Goal: Task Accomplishment & Management: Complete application form

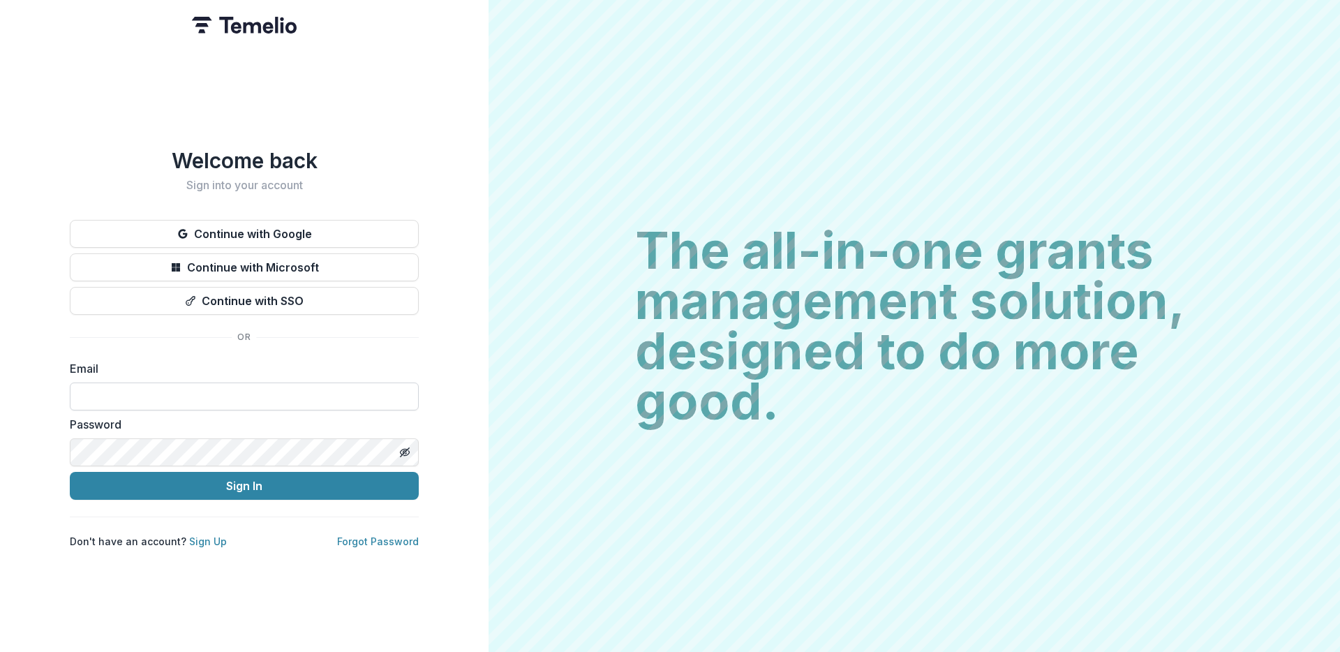
click at [158, 384] on input at bounding box center [244, 397] width 349 height 28
click at [290, 225] on button "Continue with Google" at bounding box center [244, 234] width 349 height 28
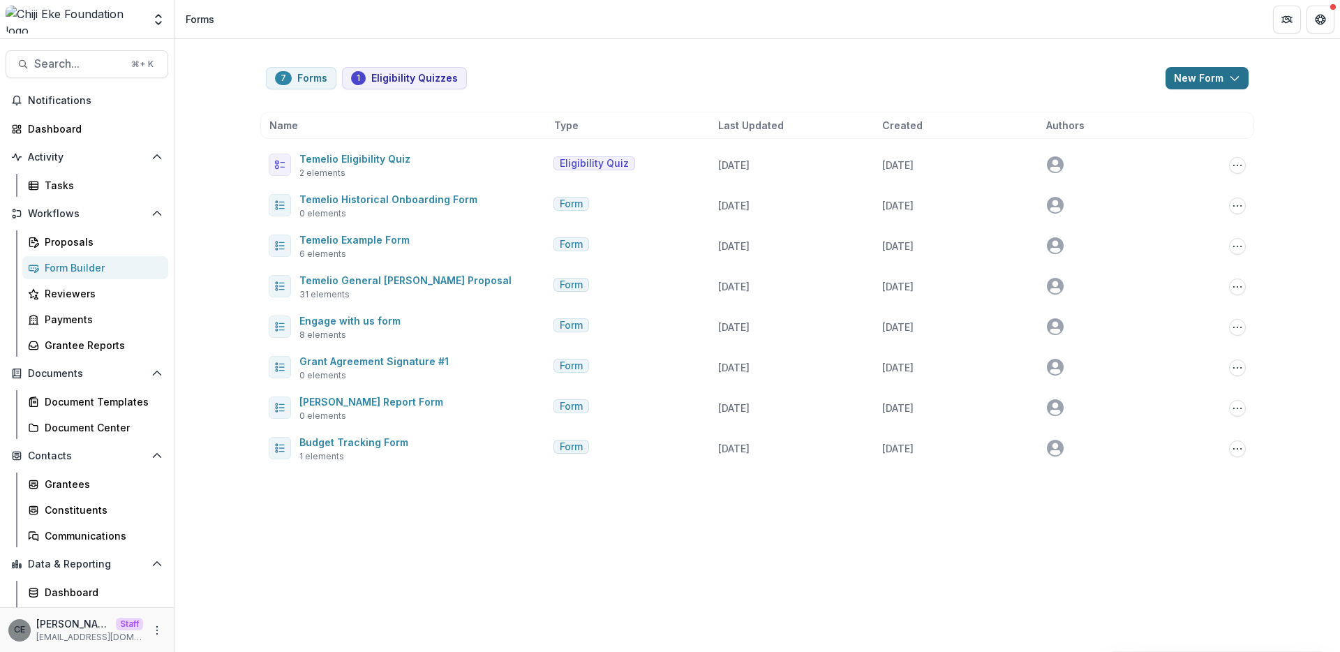
click at [1217, 75] on button "New Form" at bounding box center [1207, 78] width 83 height 22
click at [1136, 134] on button "New Form" at bounding box center [1170, 132] width 149 height 23
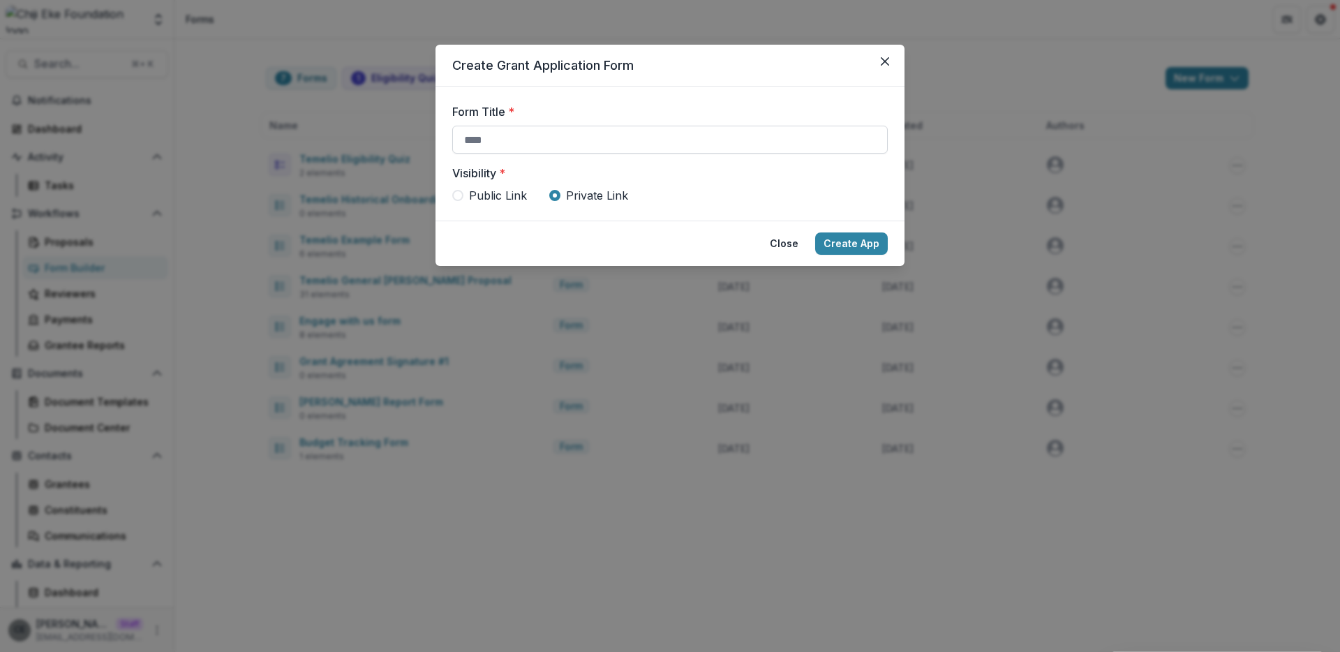
click at [518, 136] on input "Form Title *" at bounding box center [670, 140] width 436 height 28
type input "**********"
click at [855, 242] on button "Create App" at bounding box center [851, 243] width 73 height 22
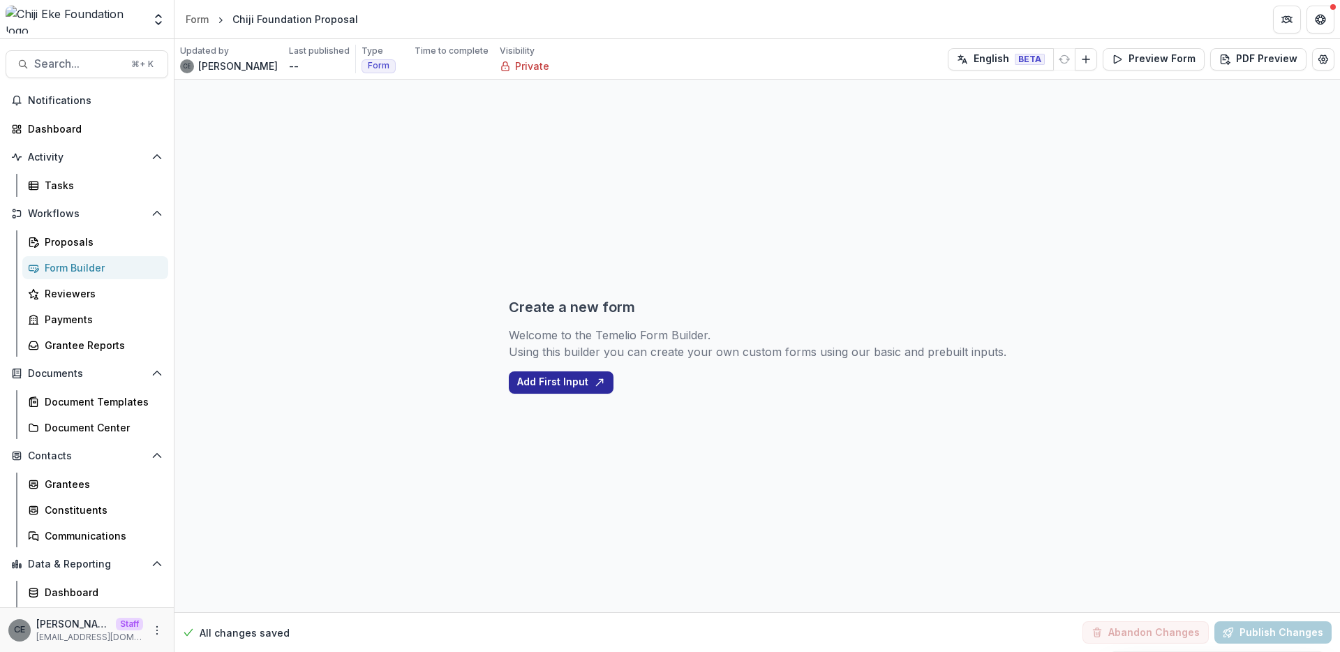
click at [552, 384] on button "Add First Input" at bounding box center [561, 382] width 105 height 22
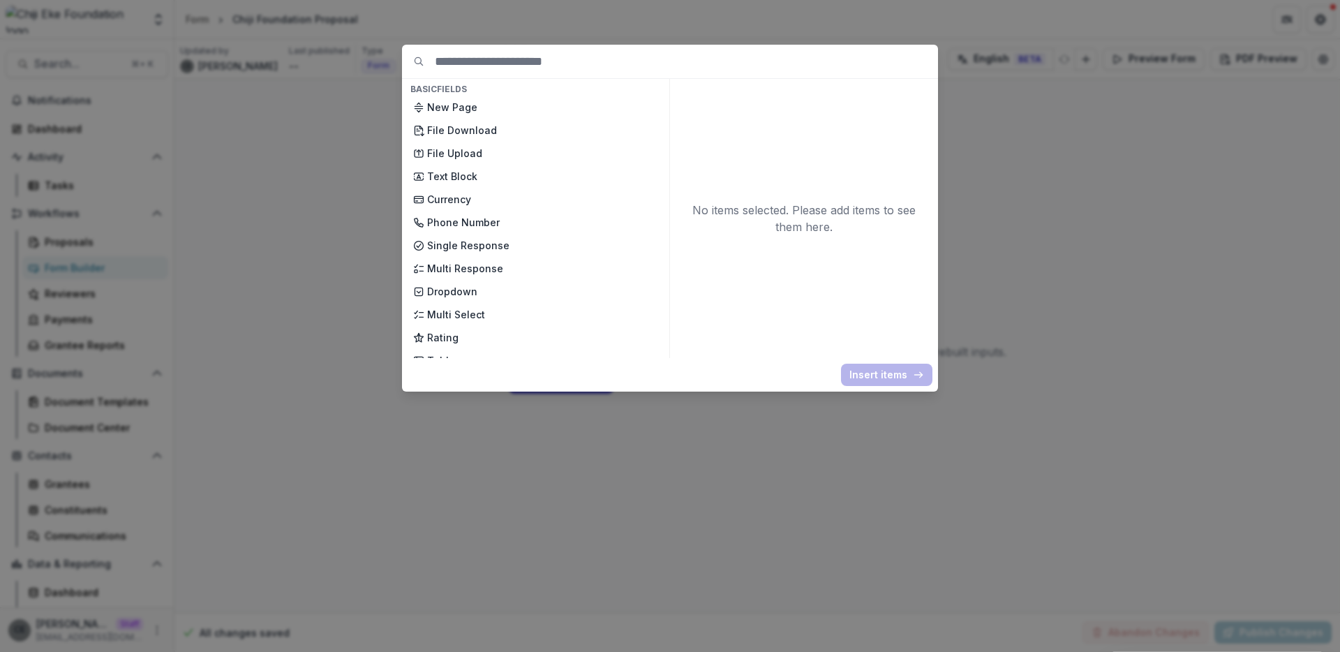
click at [1118, 178] on div "Basic Fields New Page File Download File Upload Text Block Currency Phone Numbe…" at bounding box center [670, 326] width 1340 height 652
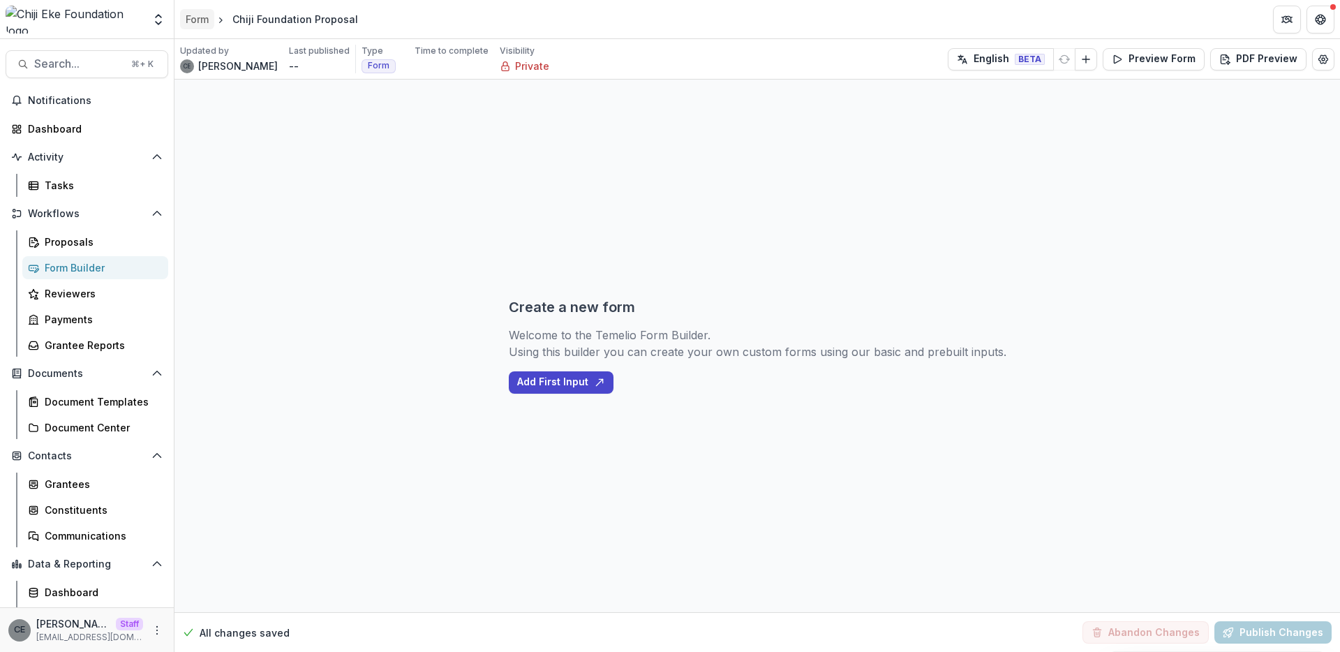
click at [197, 15] on div "Form" at bounding box center [197, 19] width 23 height 15
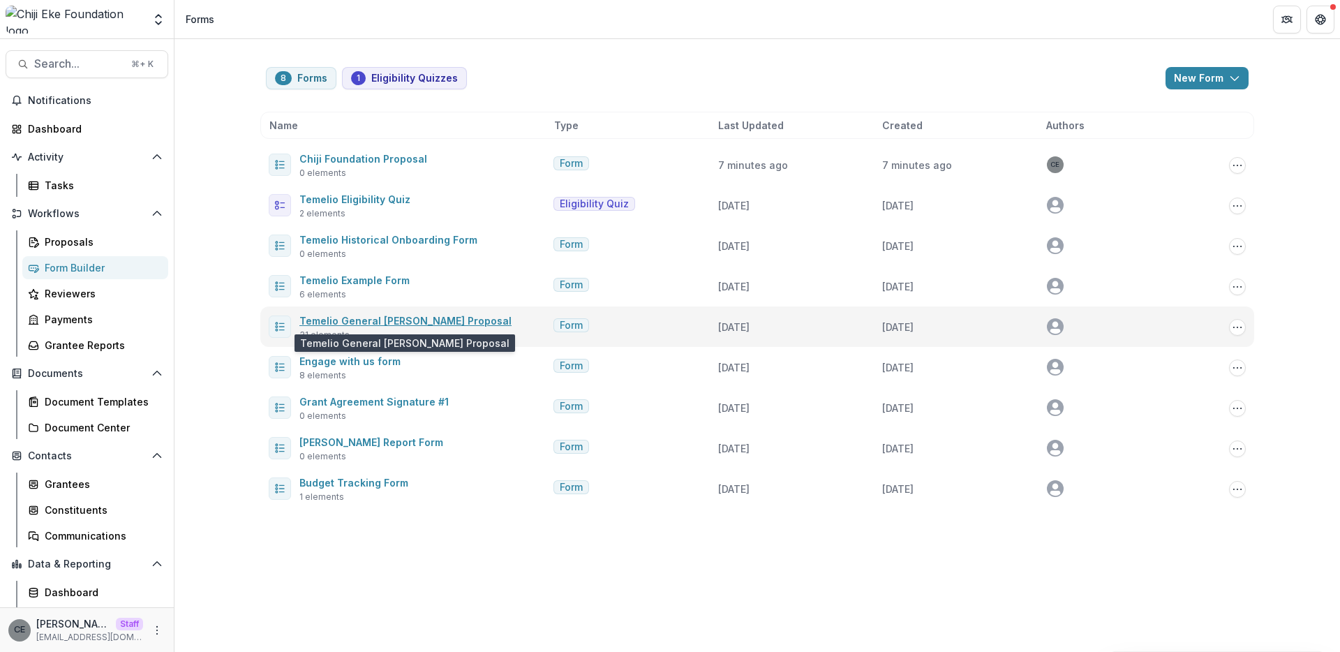
click at [398, 323] on link "Temelio General Grant Proposal" at bounding box center [405, 321] width 212 height 12
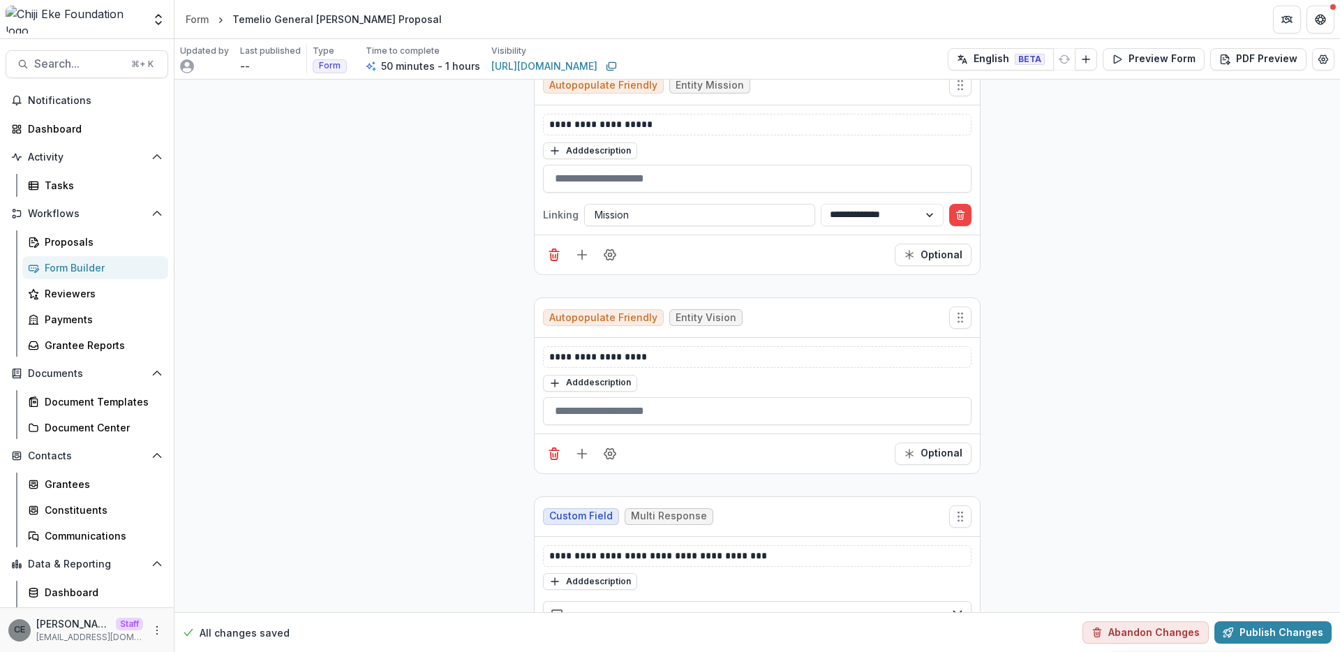
scroll to position [2090, 0]
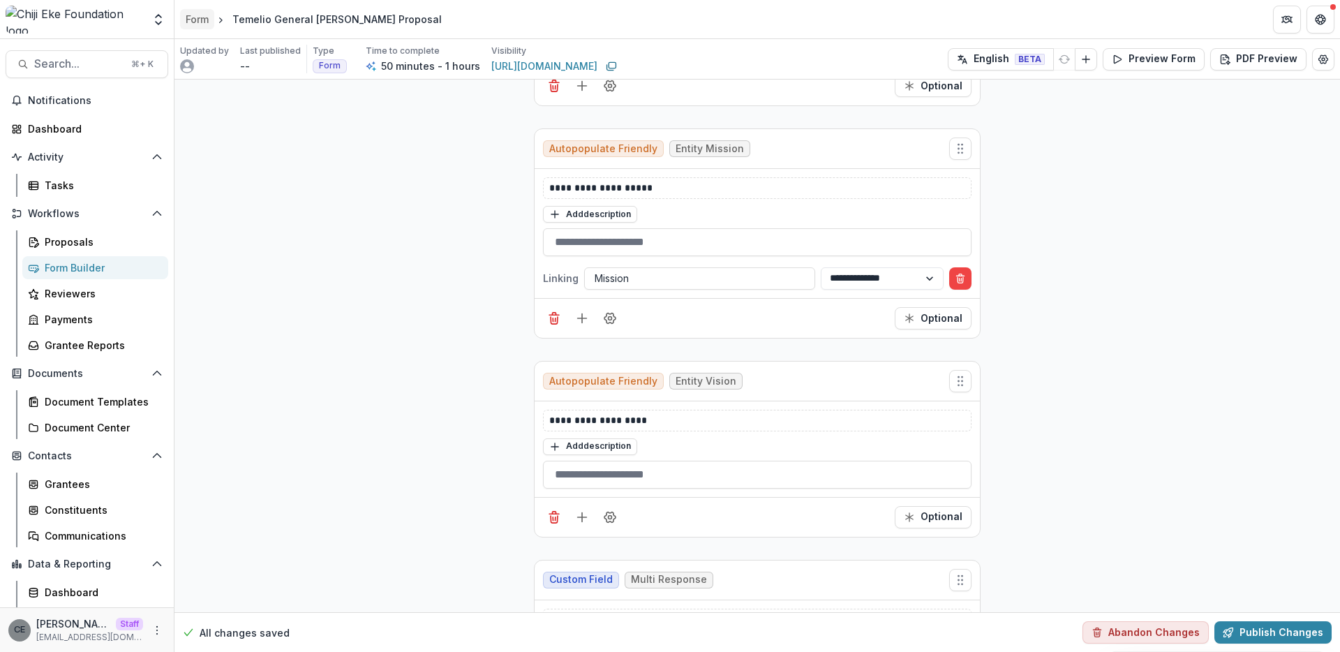
click at [190, 22] on div "Form" at bounding box center [197, 19] width 23 height 15
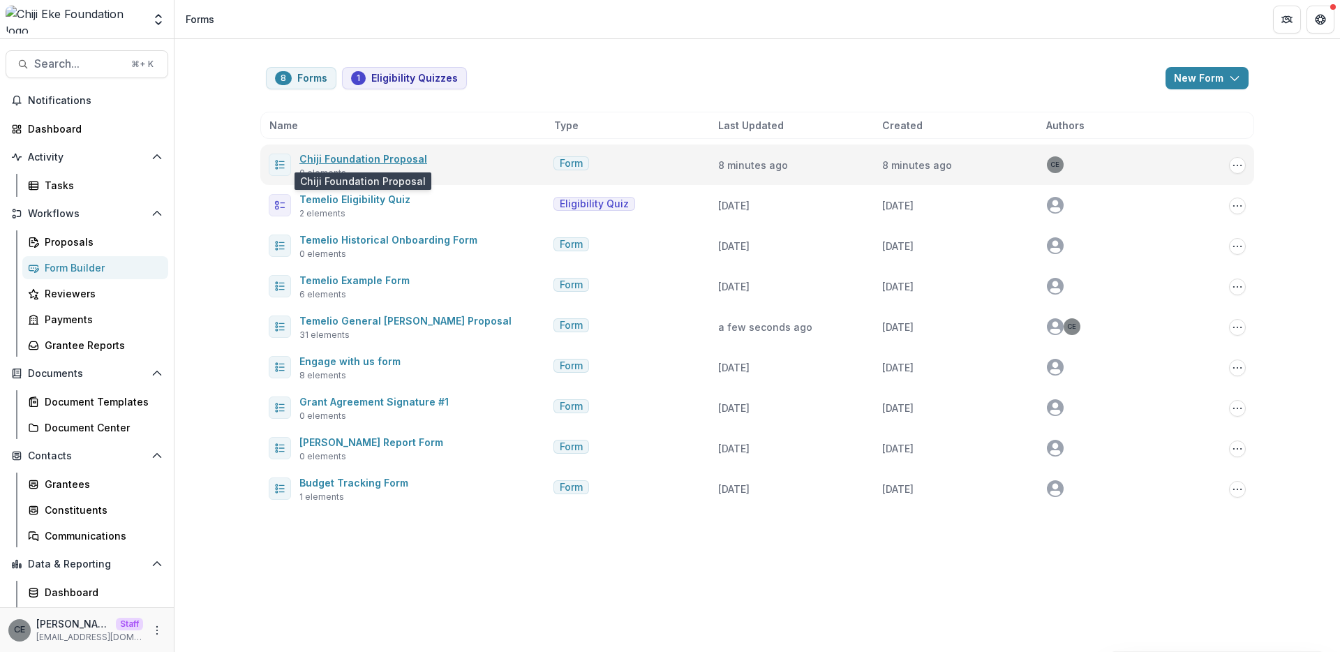
click at [378, 161] on link "Chiji Foundation Proposal" at bounding box center [363, 159] width 128 height 12
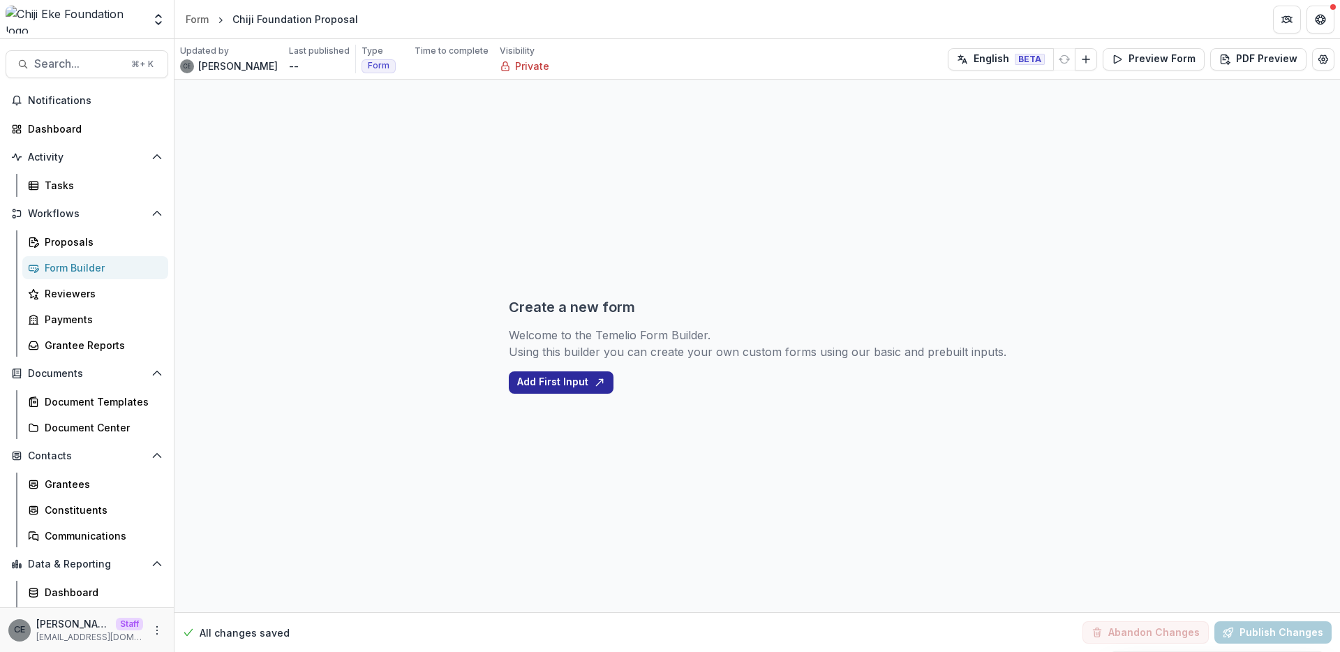
click at [576, 390] on button "Add First Input" at bounding box center [561, 382] width 105 height 22
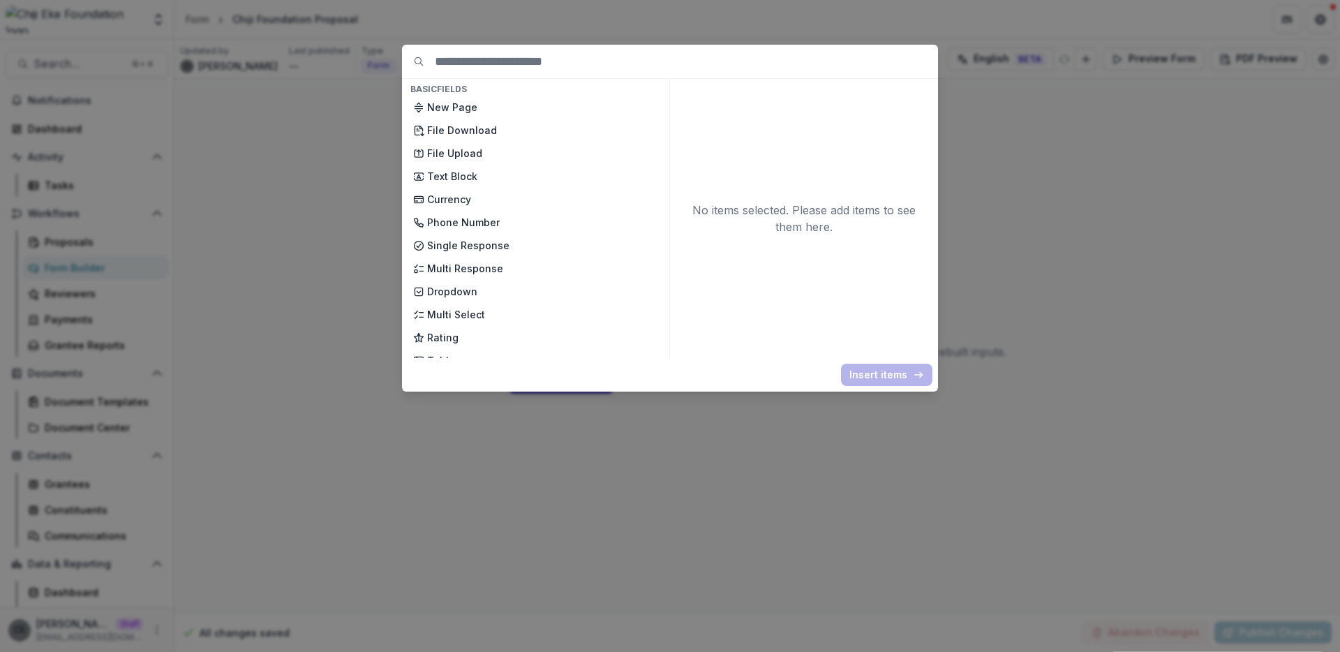
scroll to position [223, 0]
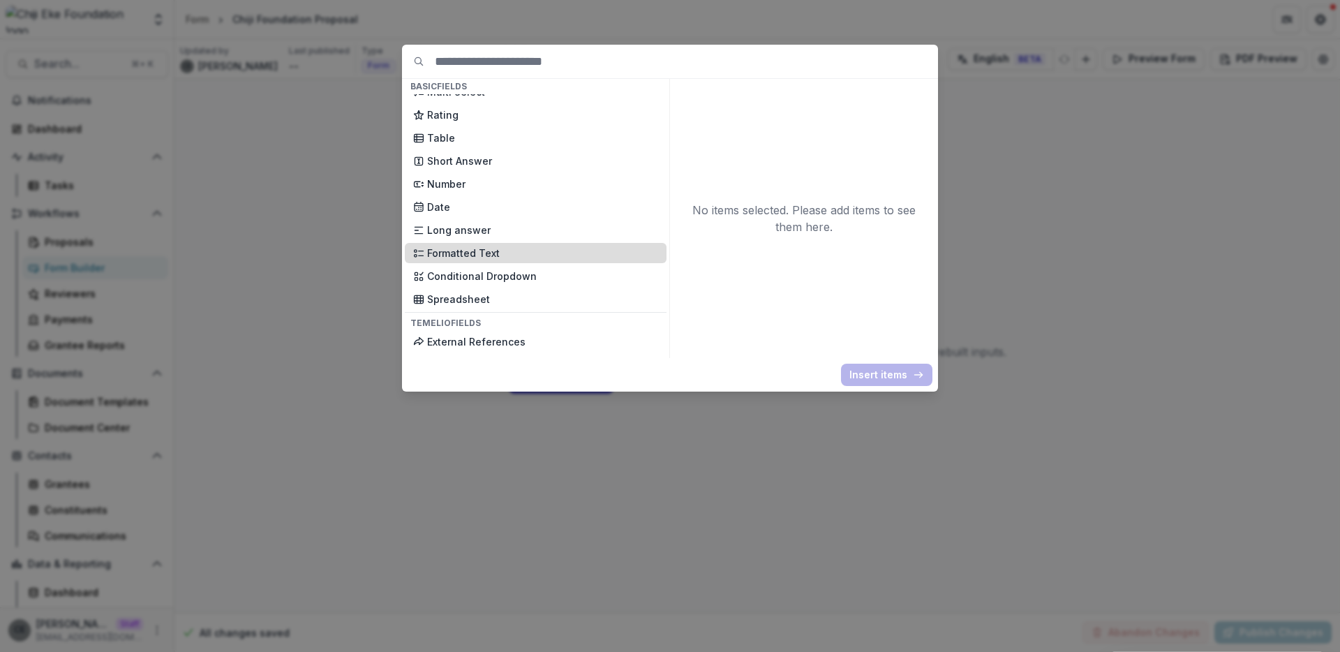
click at [482, 251] on p "Formatted Text" at bounding box center [542, 253] width 231 height 15
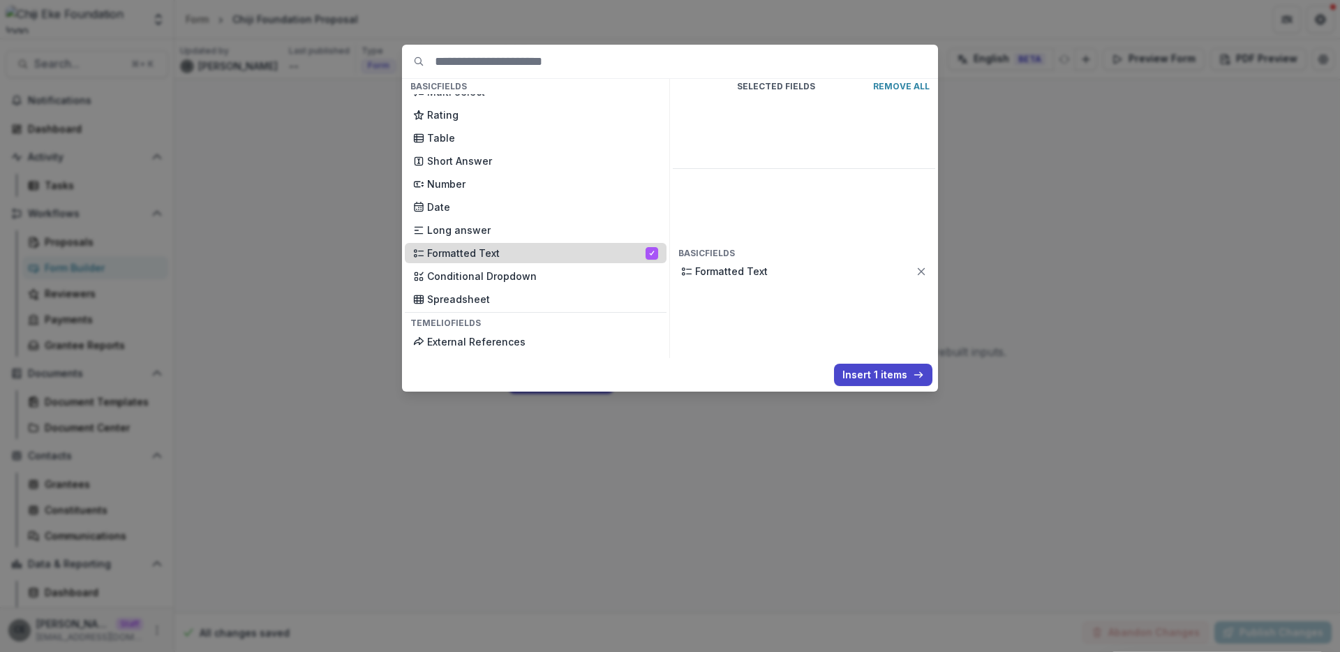
scroll to position [224, 0]
click at [893, 371] on button "Insert 1 items" at bounding box center [883, 375] width 98 height 22
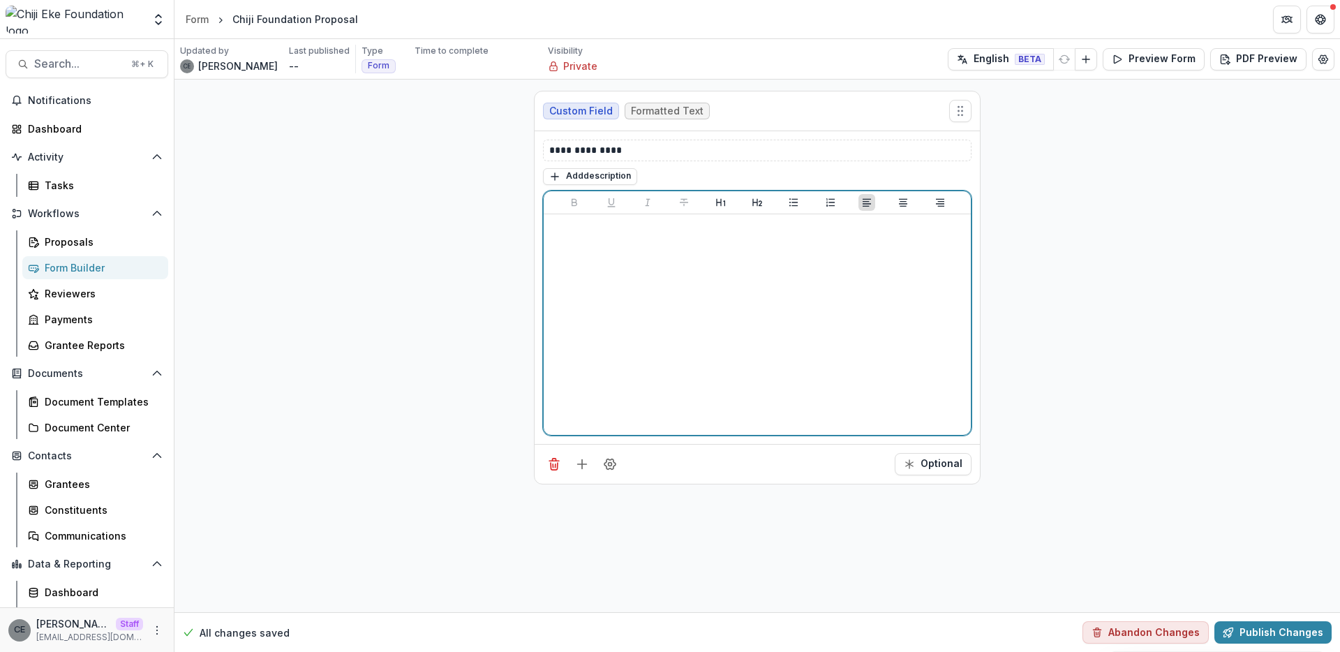
click at [658, 265] on div at bounding box center [757, 324] width 416 height 209
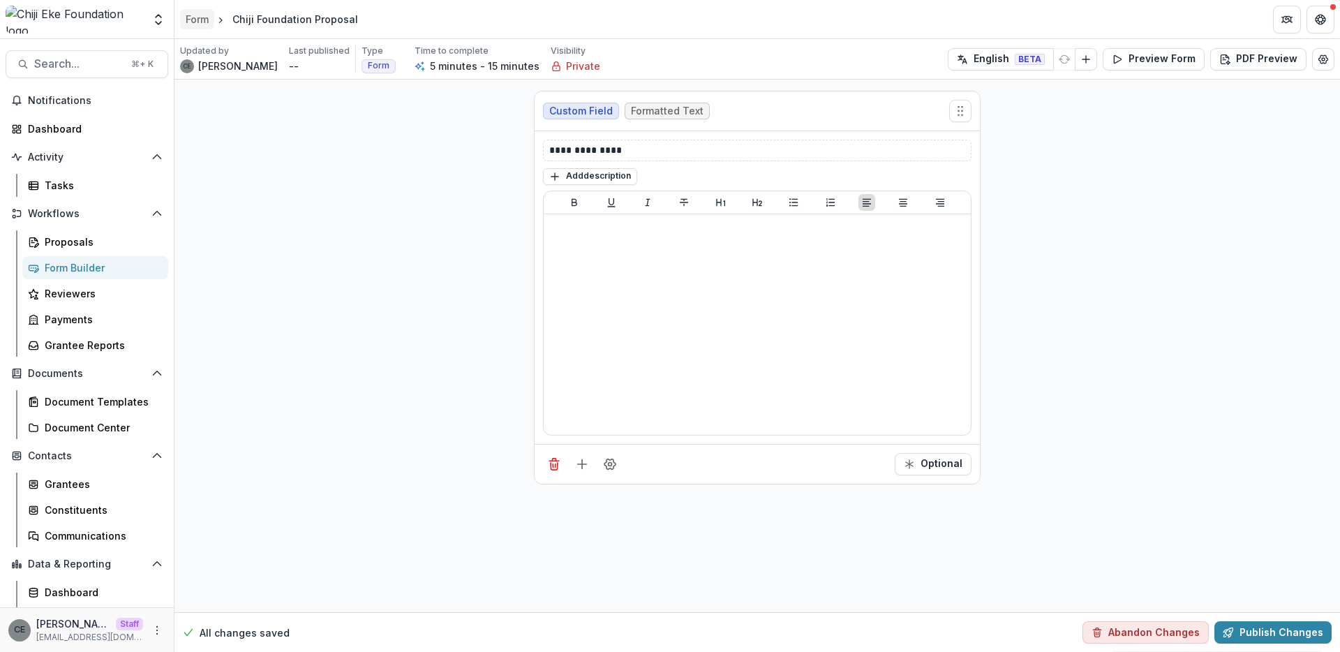
click at [194, 22] on div "Form" at bounding box center [197, 19] width 23 height 15
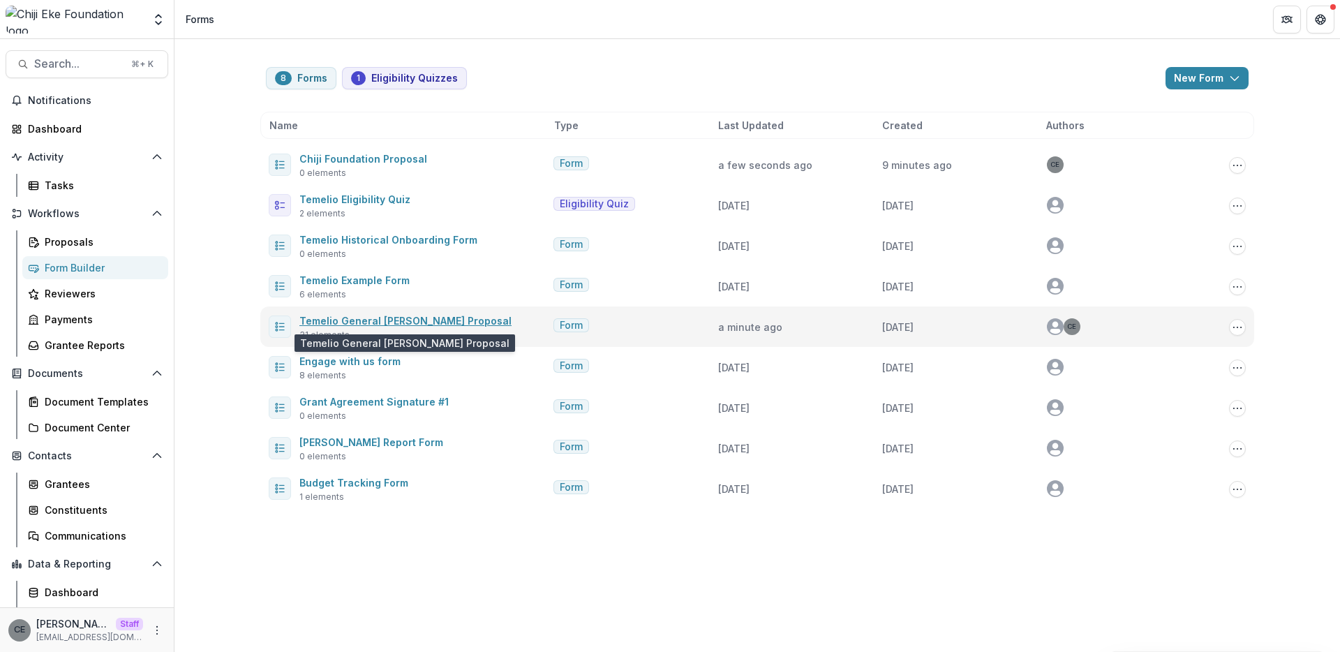
click at [364, 322] on link "Temelio General Grant Proposal" at bounding box center [405, 321] width 212 height 12
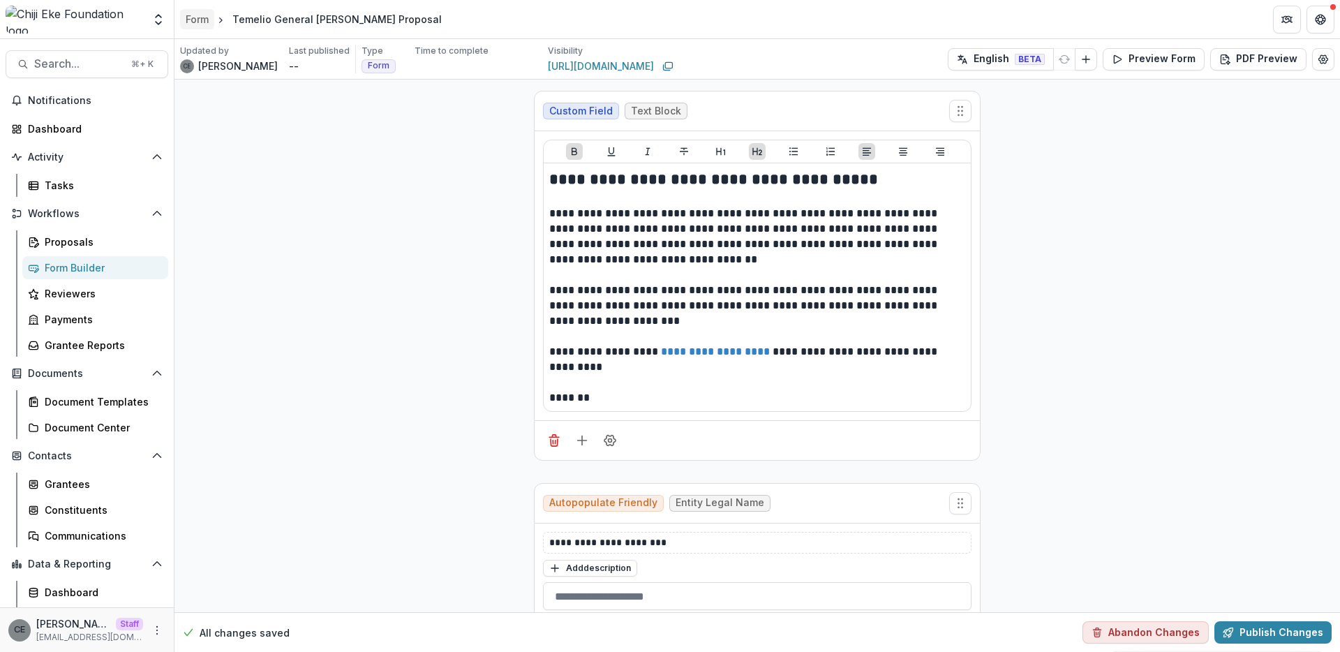
click at [200, 20] on div "Form" at bounding box center [197, 19] width 23 height 15
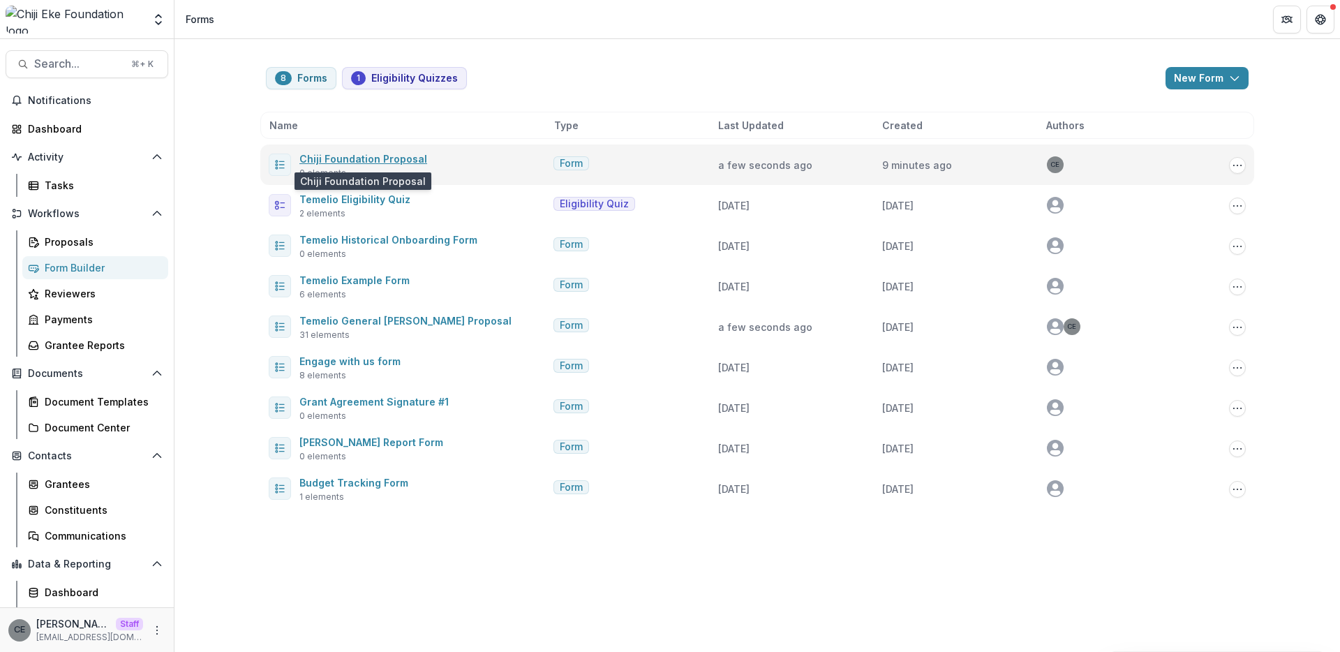
click at [368, 161] on link "Chiji Foundation Proposal" at bounding box center [363, 159] width 128 height 12
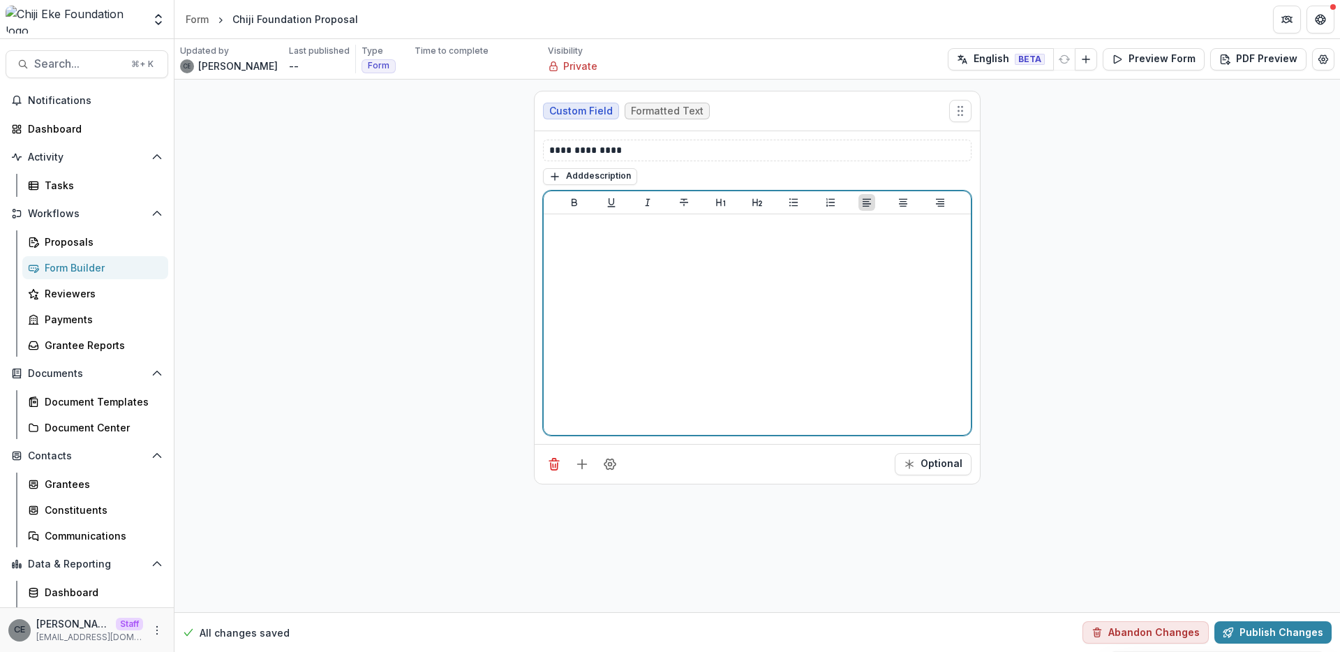
click at [645, 233] on p at bounding box center [757, 227] width 416 height 15
click at [903, 205] on icon "Align Center" at bounding box center [903, 202] width 11 height 11
click at [576, 202] on icon "Bold" at bounding box center [575, 202] width 6 height 8
drag, startPoint x: 672, startPoint y: 226, endPoint x: 702, endPoint y: 206, distance: 35.6
click at [875, 226] on p "**********" at bounding box center [757, 227] width 416 height 15
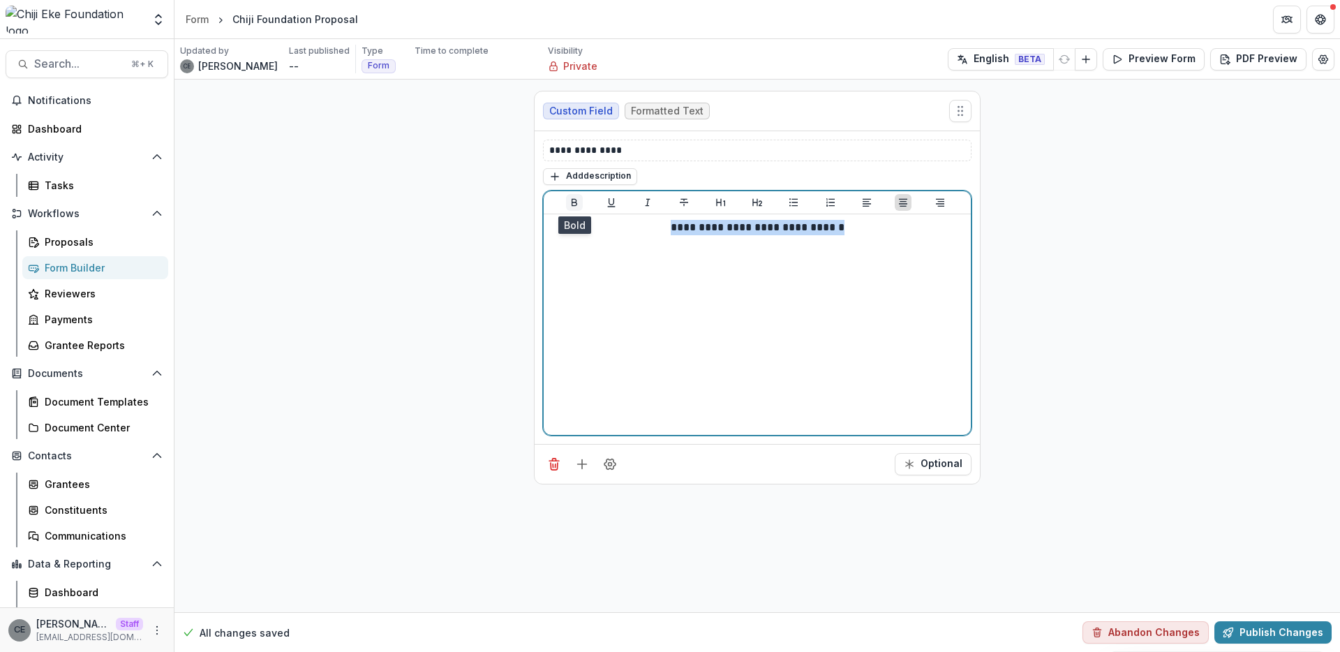
click at [575, 202] on icon "Bold" at bounding box center [575, 202] width 6 height 8
click at [760, 202] on icon "Heading 2" at bounding box center [757, 202] width 11 height 11
click at [784, 274] on div "**********" at bounding box center [757, 324] width 416 height 209
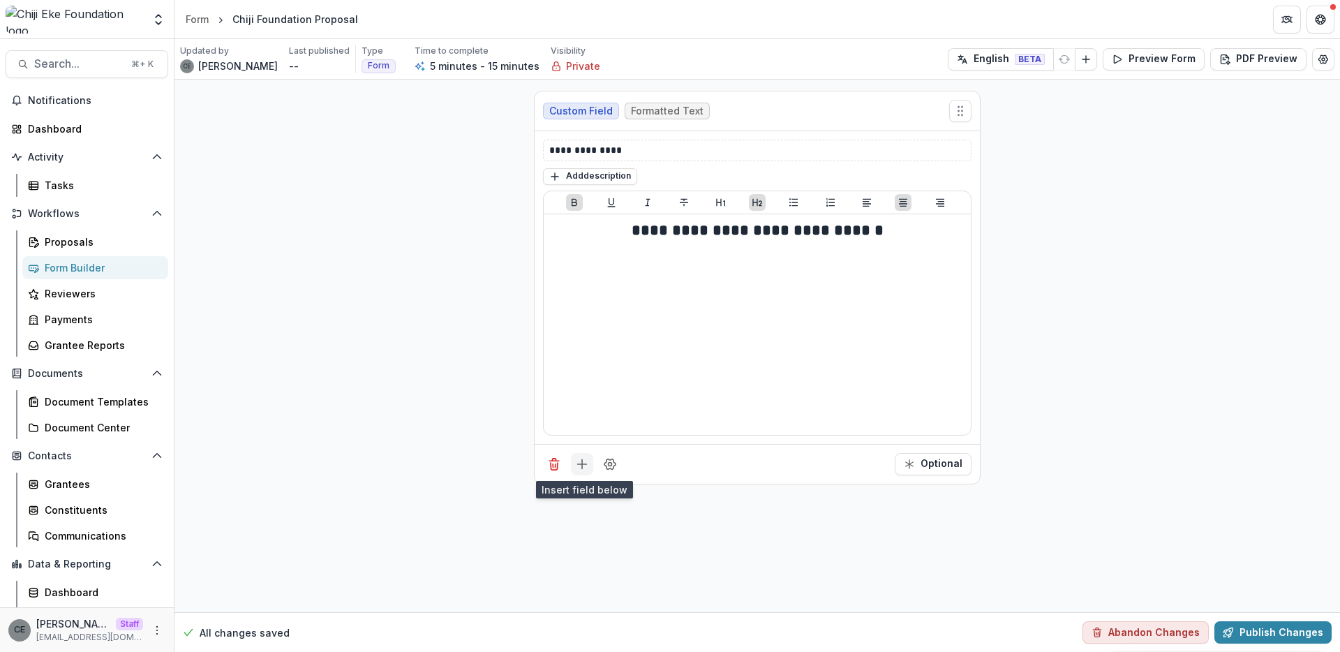
click at [582, 464] on line "Add field" at bounding box center [582, 464] width 9 height 0
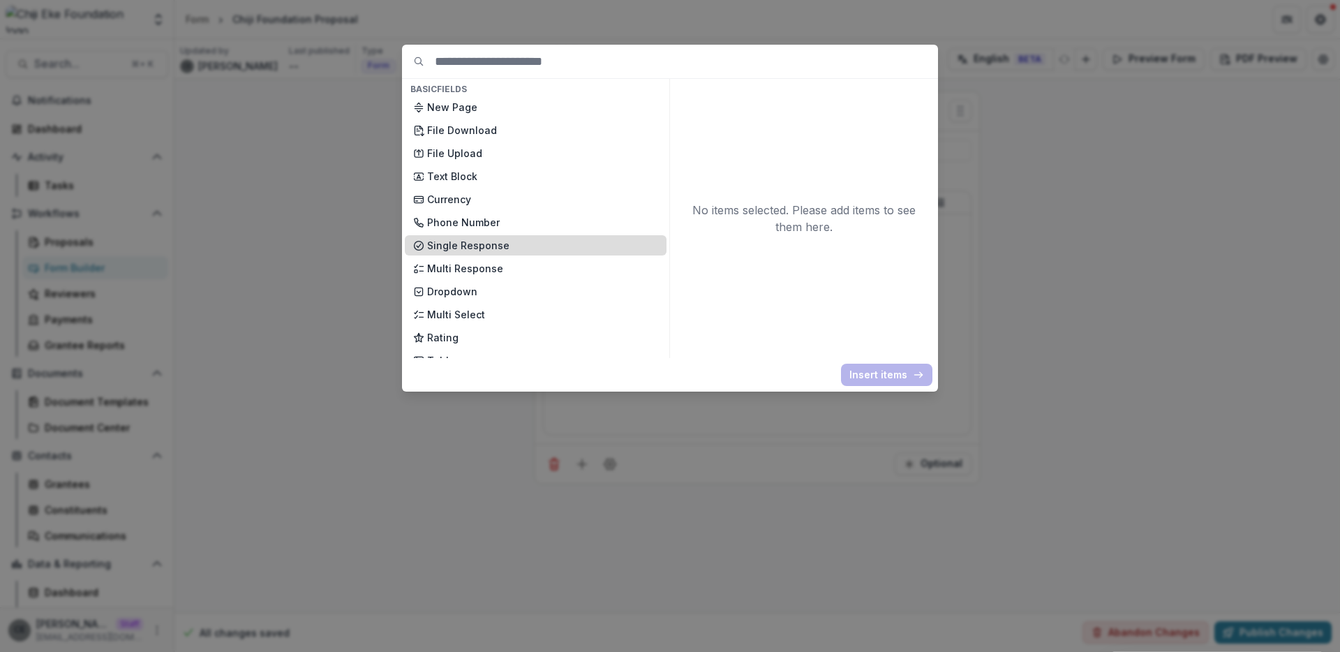
click at [471, 244] on p "Single Response" at bounding box center [542, 245] width 231 height 15
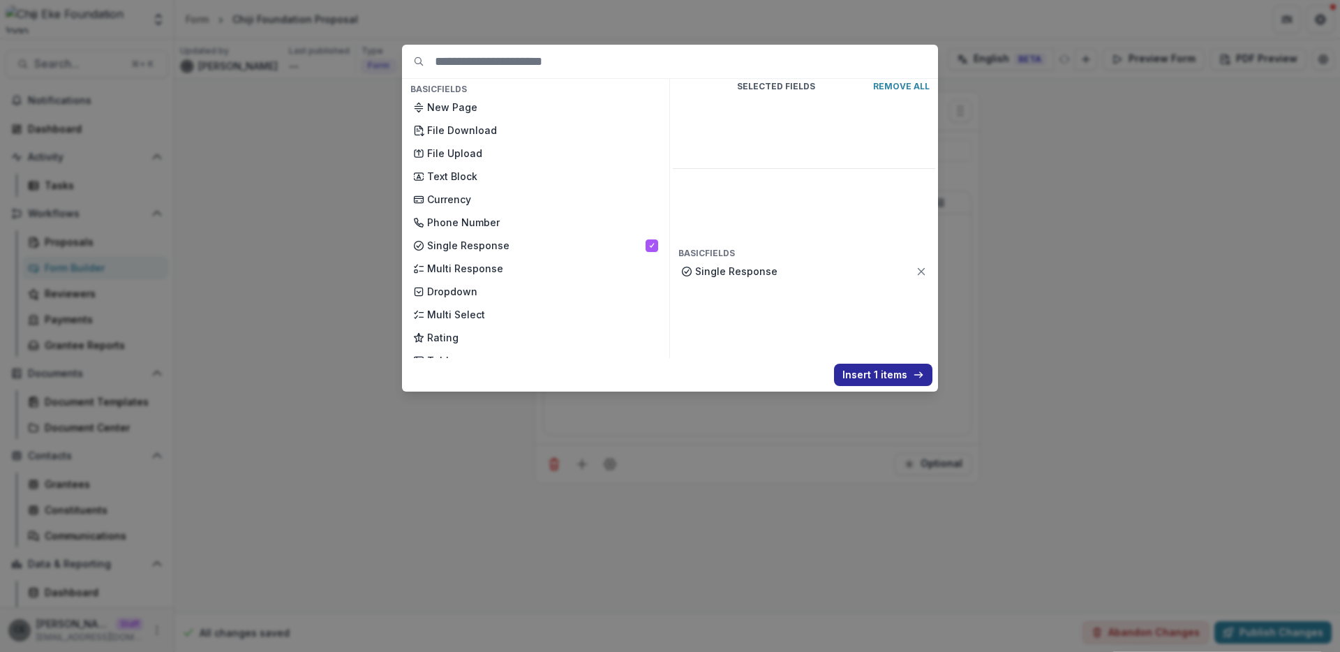
click at [882, 378] on button "Insert 1 items" at bounding box center [883, 375] width 98 height 22
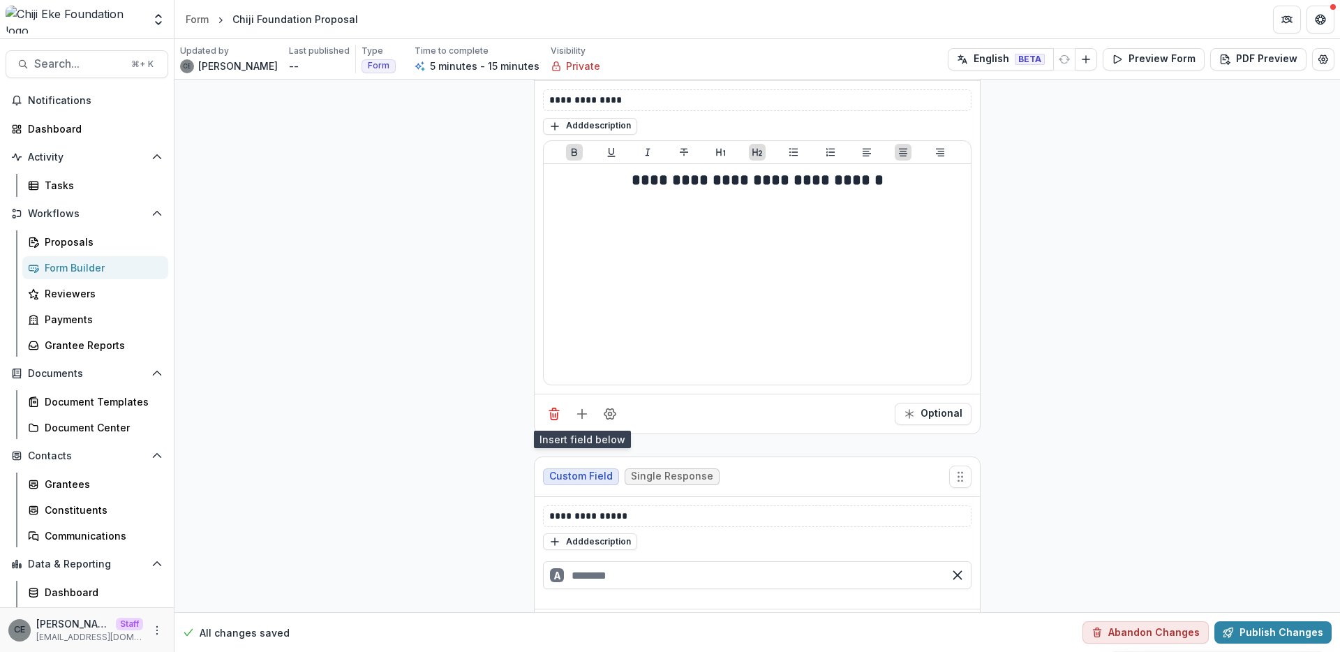
scroll to position [98, 0]
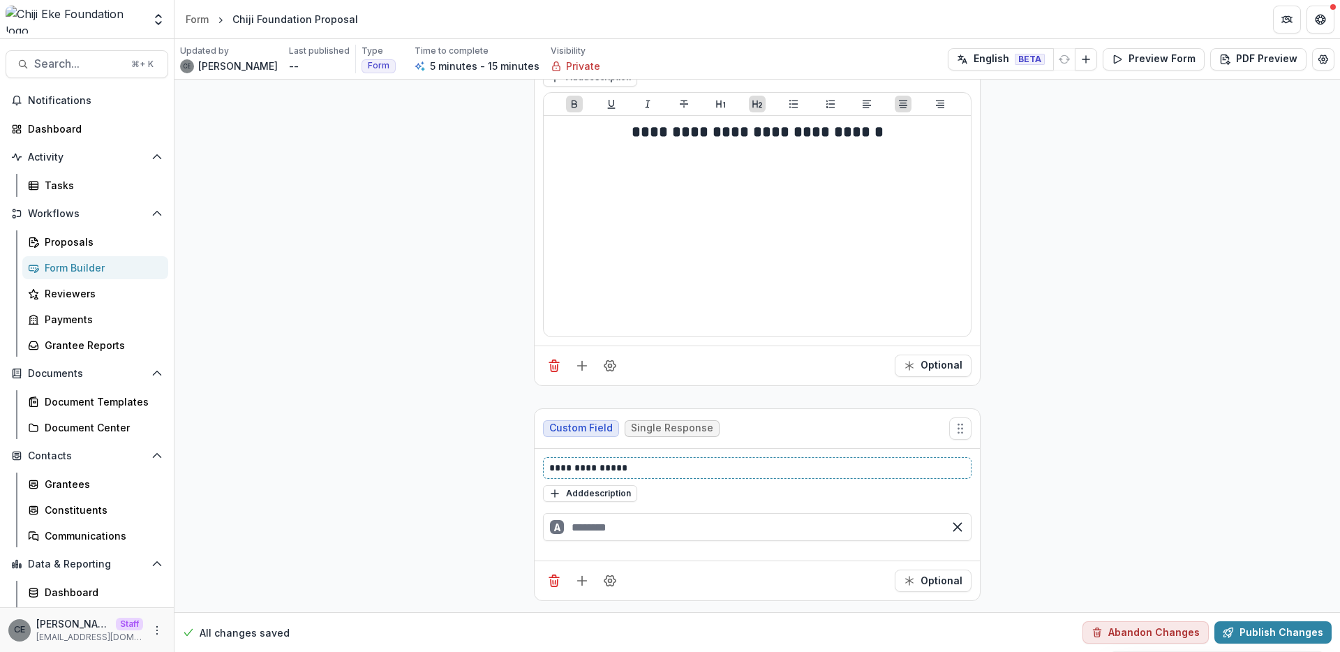
click at [652, 466] on p "**********" at bounding box center [757, 468] width 416 height 15
drag, startPoint x: 550, startPoint y: 577, endPoint x: 551, endPoint y: 570, distance: 7.0
click at [553, 576] on icon "Delete field" at bounding box center [554, 576] width 3 height 2
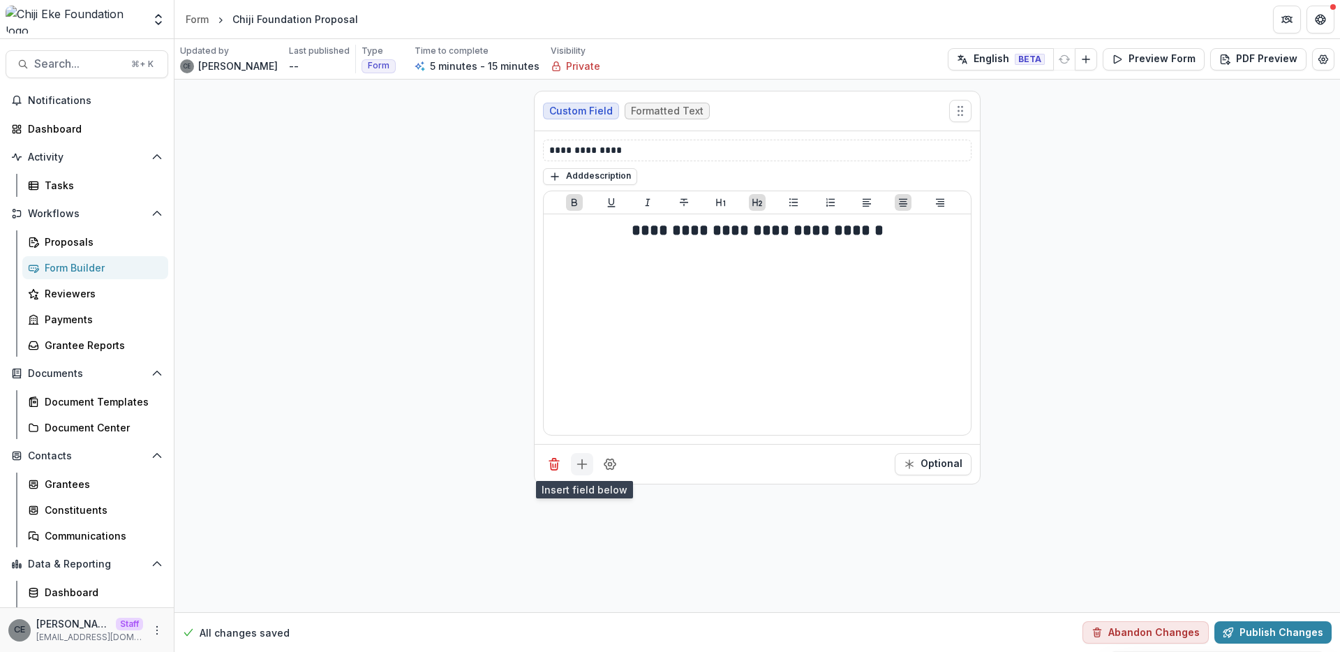
click at [577, 469] on icon "Add field" at bounding box center [582, 464] width 14 height 14
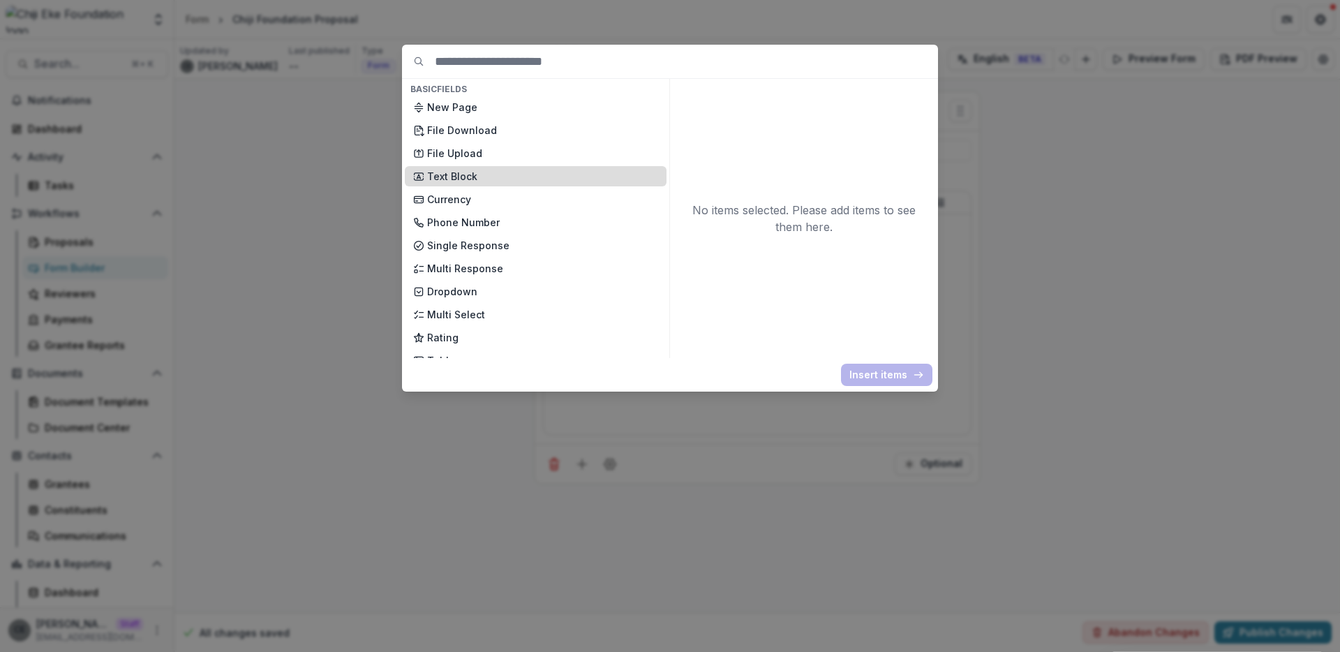
click at [451, 171] on p "Text Block" at bounding box center [542, 176] width 231 height 15
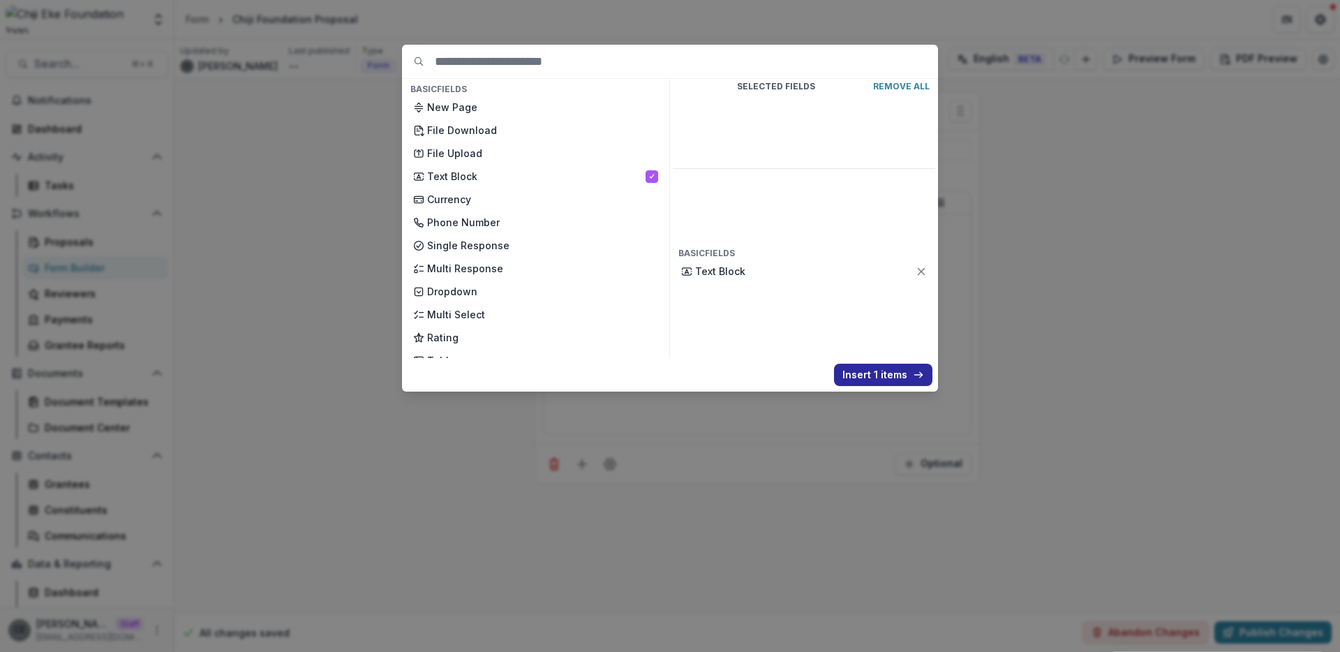
click at [891, 375] on button "Insert 1 items" at bounding box center [883, 375] width 98 height 22
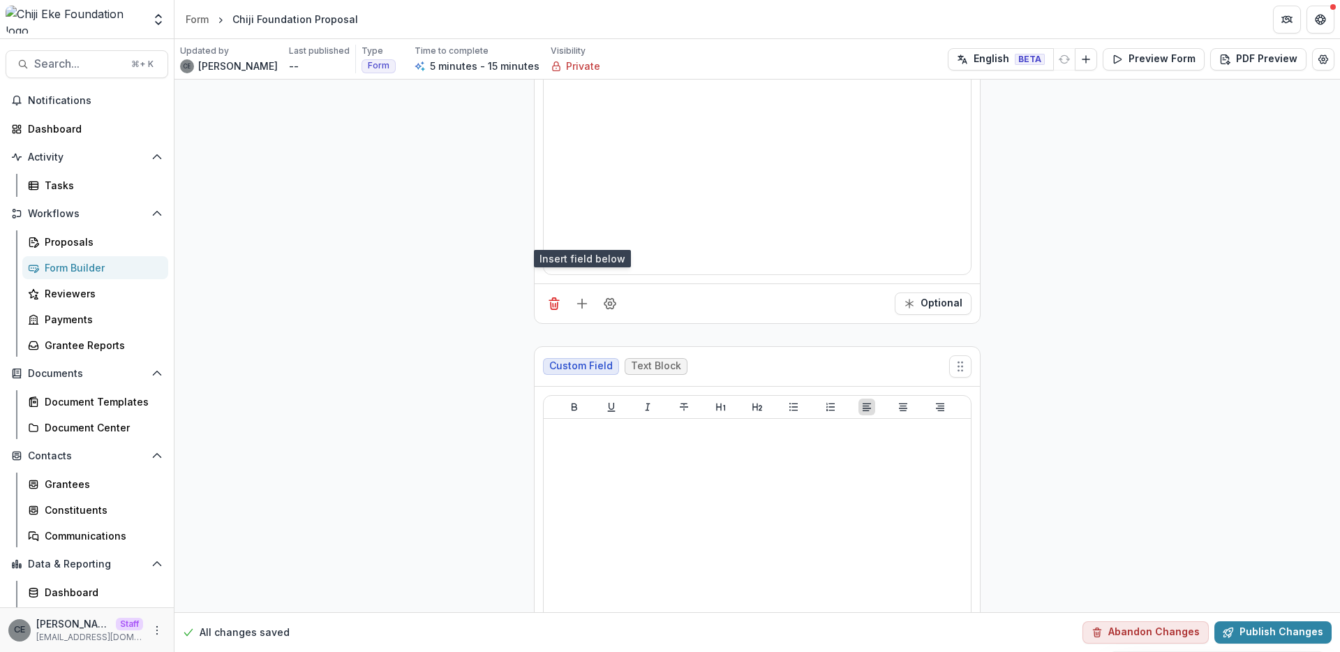
scroll to position [248, 0]
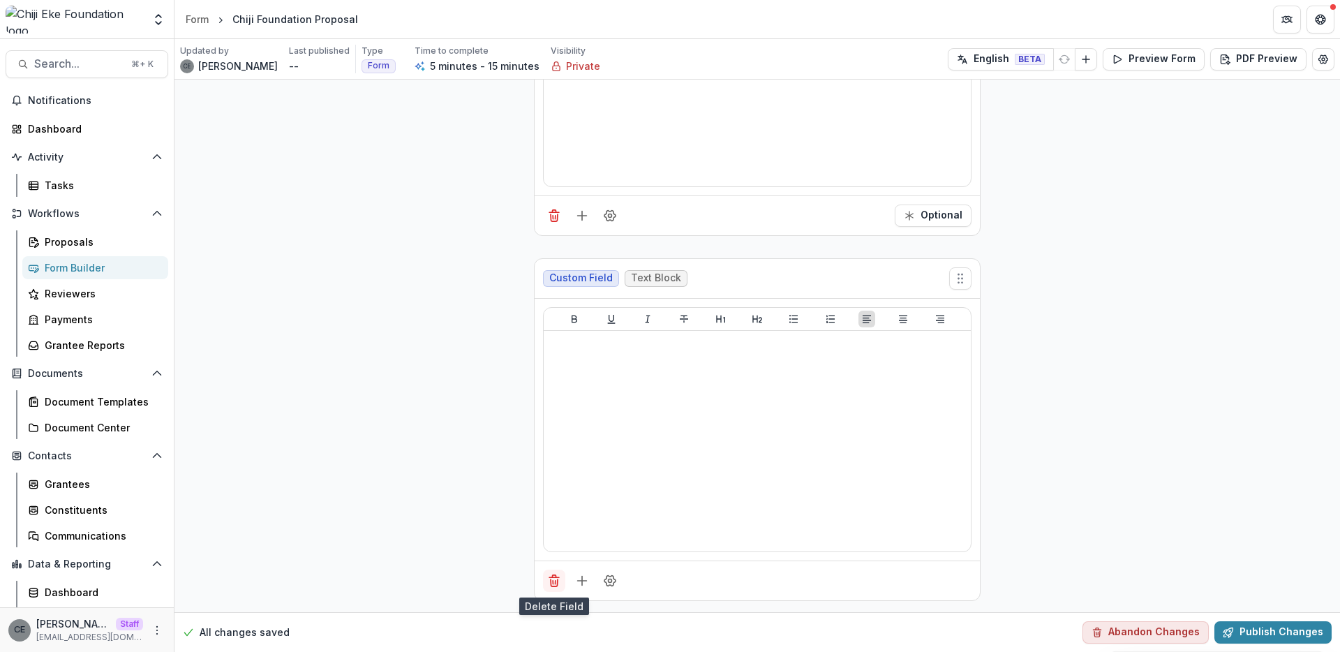
click at [551, 580] on icon "Delete field" at bounding box center [554, 581] width 14 height 14
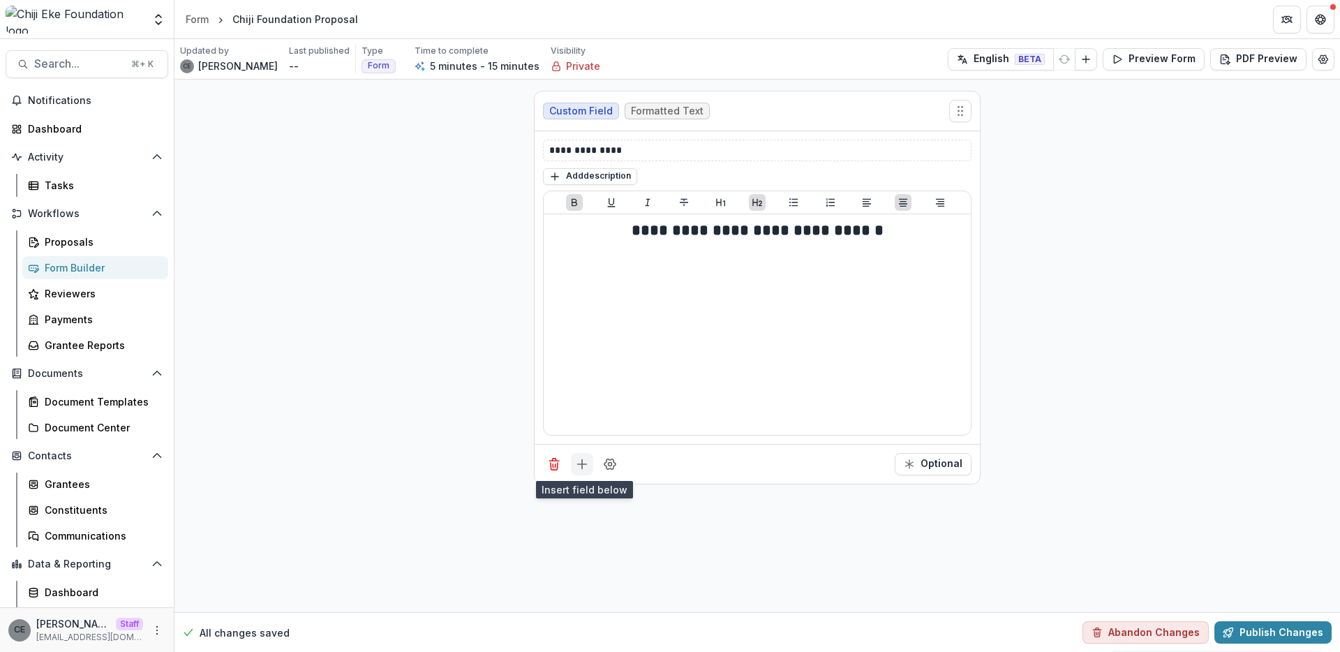
click at [583, 467] on icon "Add field" at bounding box center [582, 464] width 14 height 14
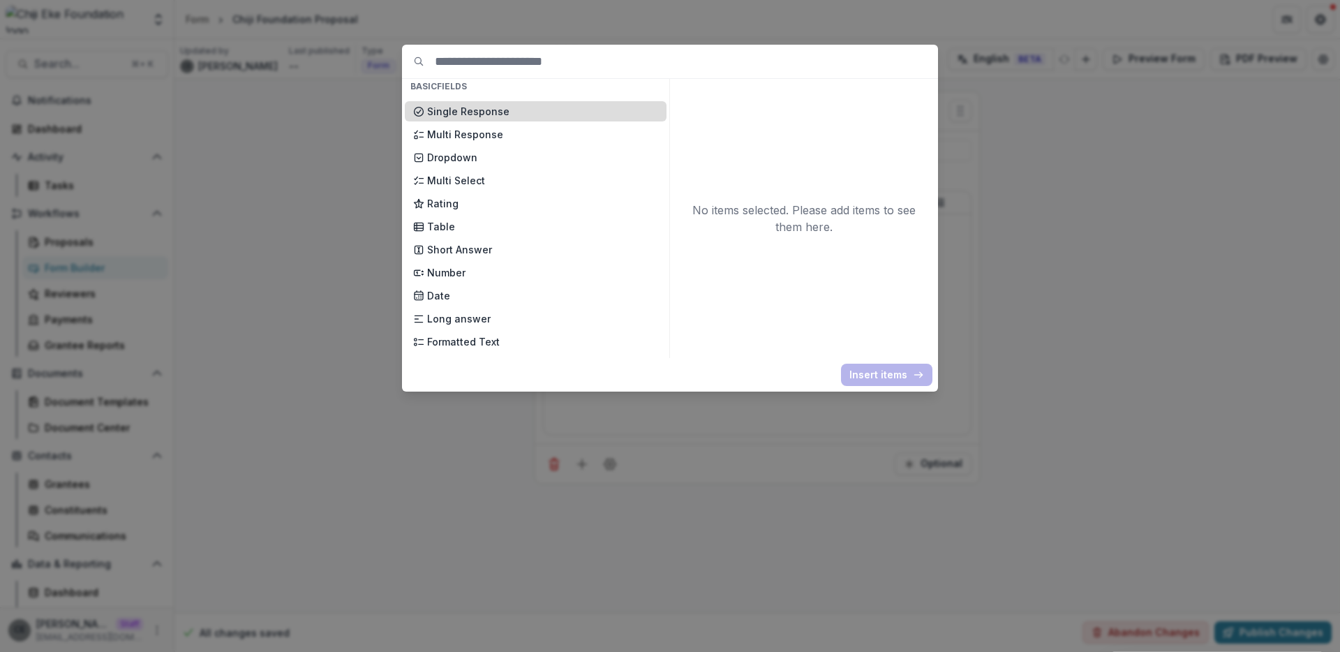
scroll to position [144, 0]
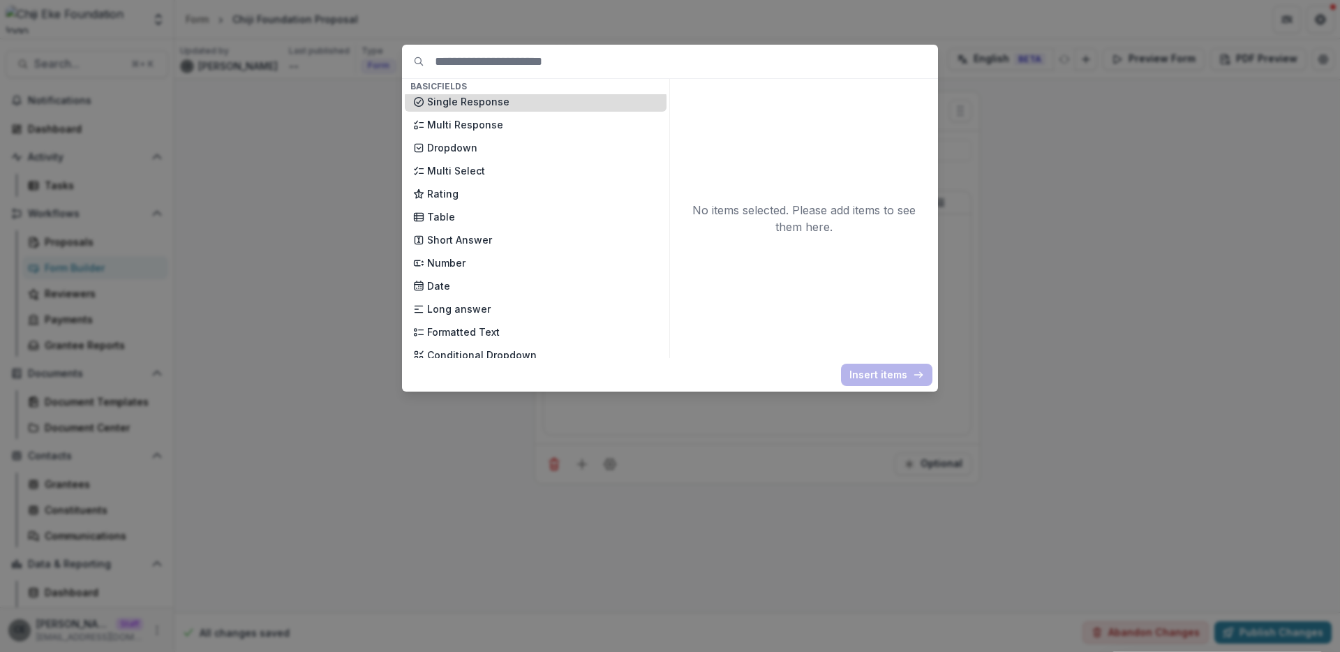
click at [462, 239] on p "Short Answer" at bounding box center [542, 239] width 231 height 15
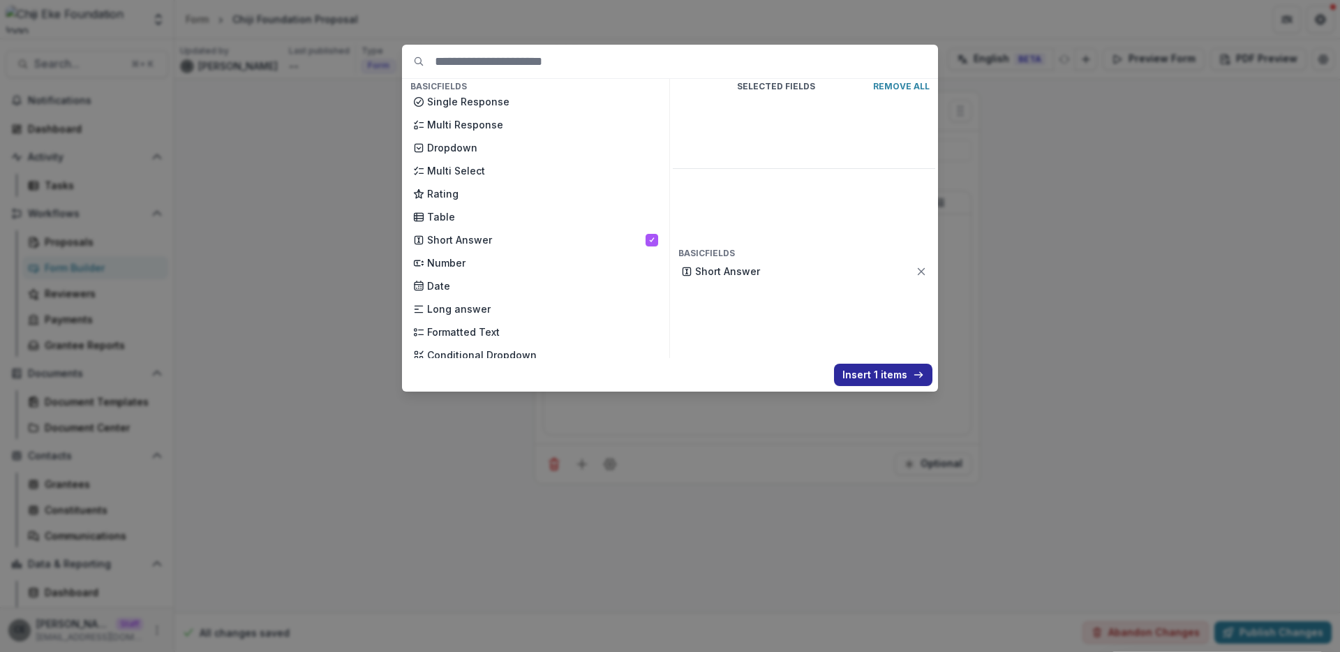
click at [854, 380] on button "Insert 1 items" at bounding box center [883, 375] width 98 height 22
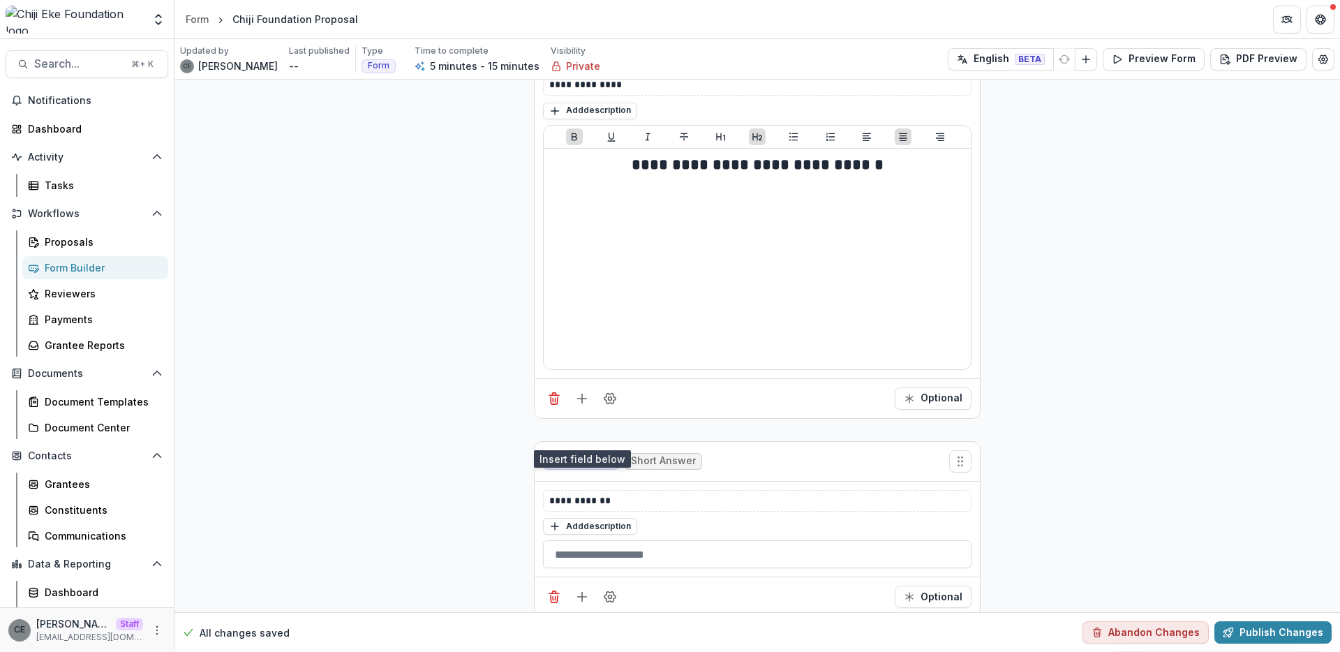
scroll to position [82, 0]
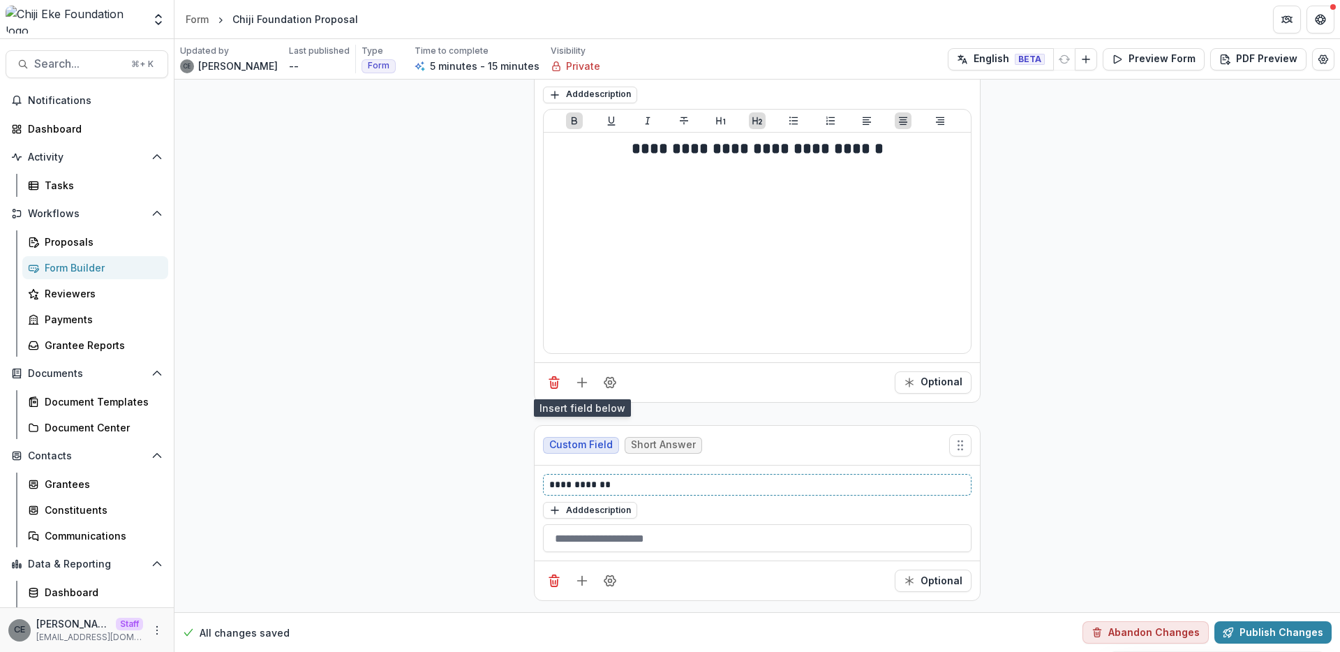
click at [632, 484] on p "**********" at bounding box center [757, 484] width 416 height 15
drag, startPoint x: 632, startPoint y: 484, endPoint x: 546, endPoint y: 477, distance: 86.9
click at [546, 477] on div "**********" at bounding box center [757, 486] width 429 height 22
click at [582, 581] on icon "Add field" at bounding box center [582, 581] width 14 height 14
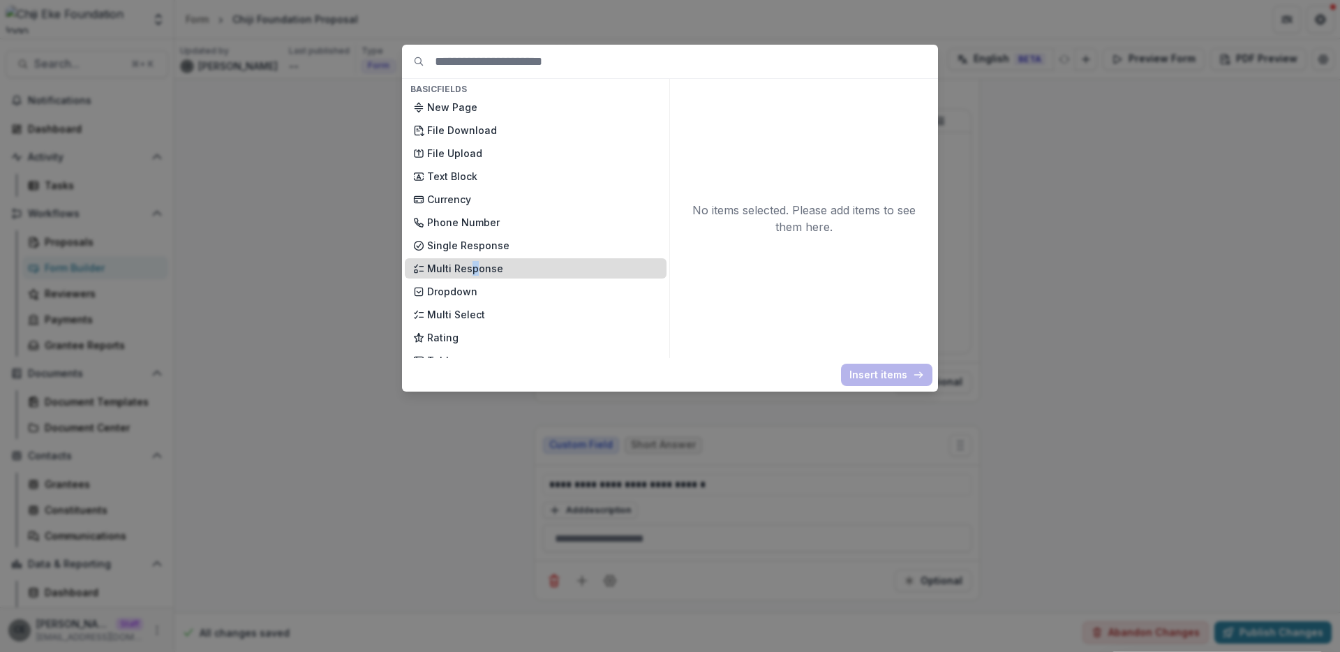
click at [474, 267] on p "Multi Response" at bounding box center [542, 268] width 231 height 15
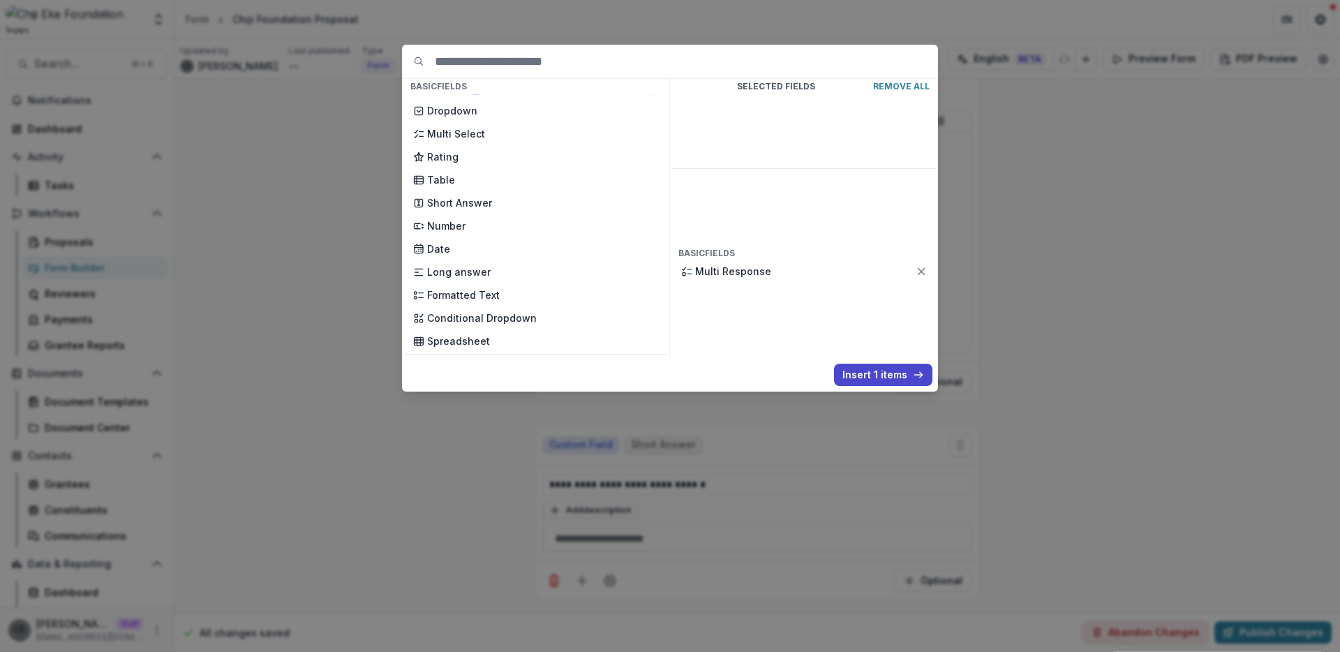
scroll to position [168, 0]
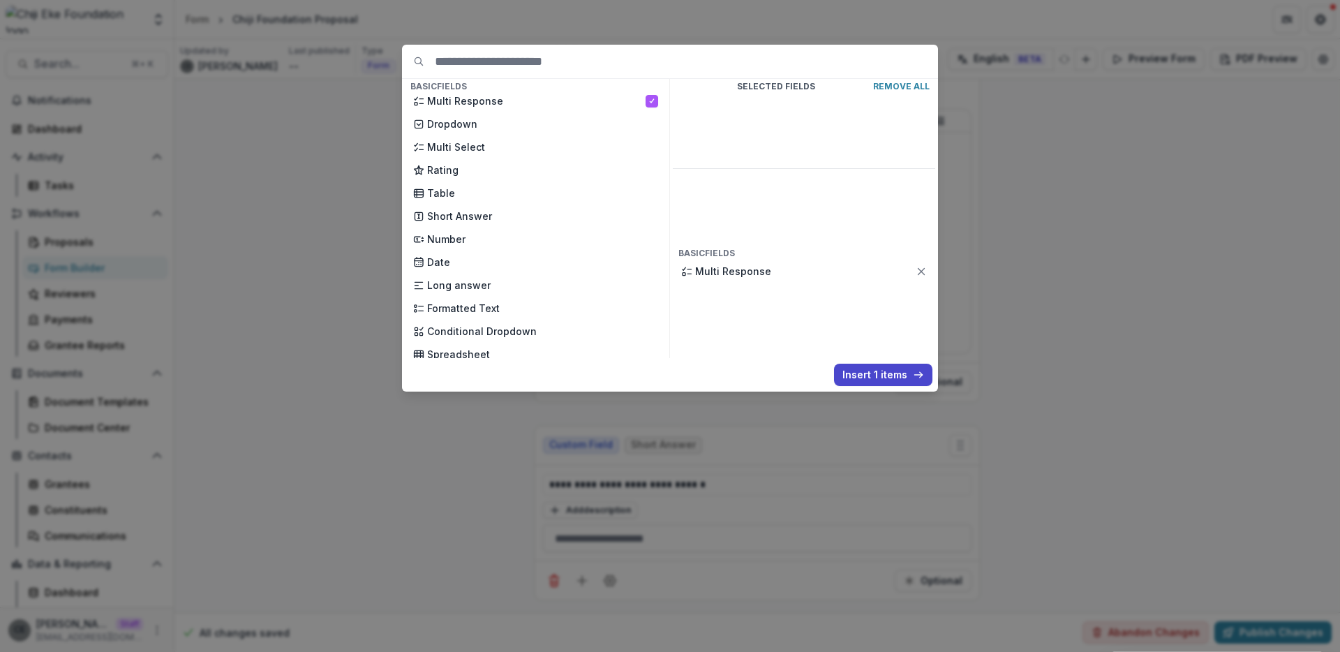
click at [1046, 191] on div "Basic Fields New Page File Download File Upload Text Block Currency Phone Numbe…" at bounding box center [670, 326] width 1340 height 652
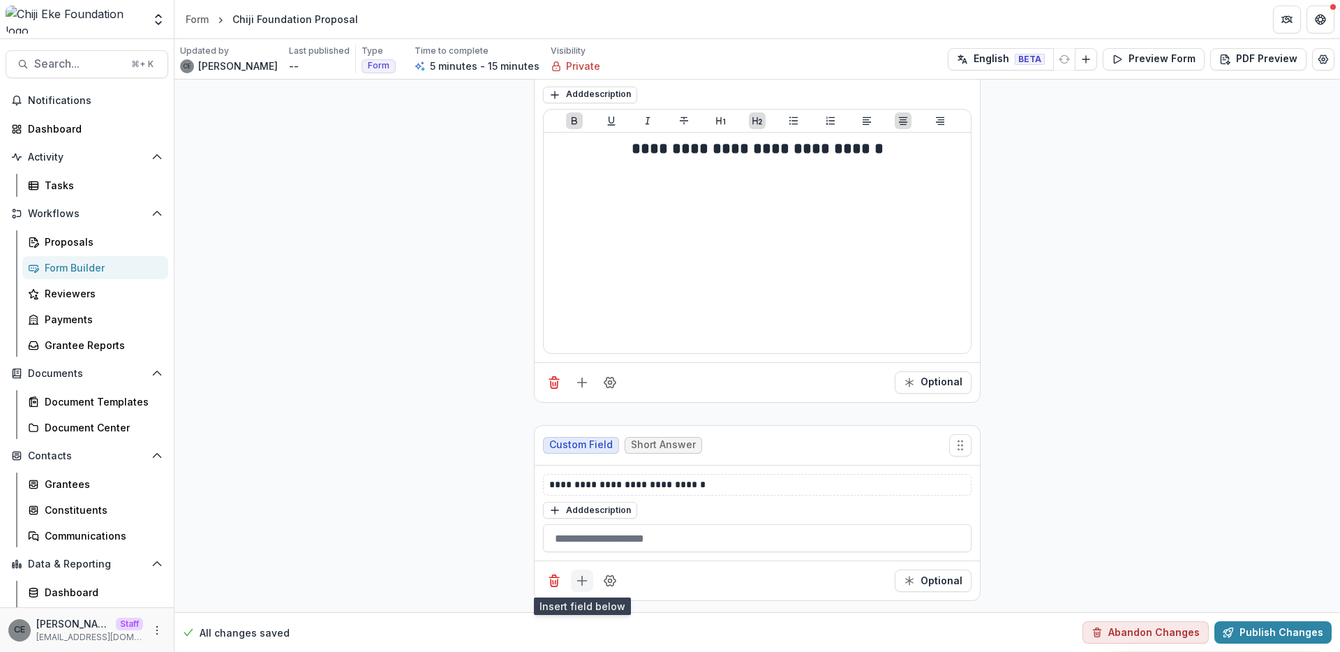
click at [579, 582] on icon "Add field" at bounding box center [582, 581] width 14 height 14
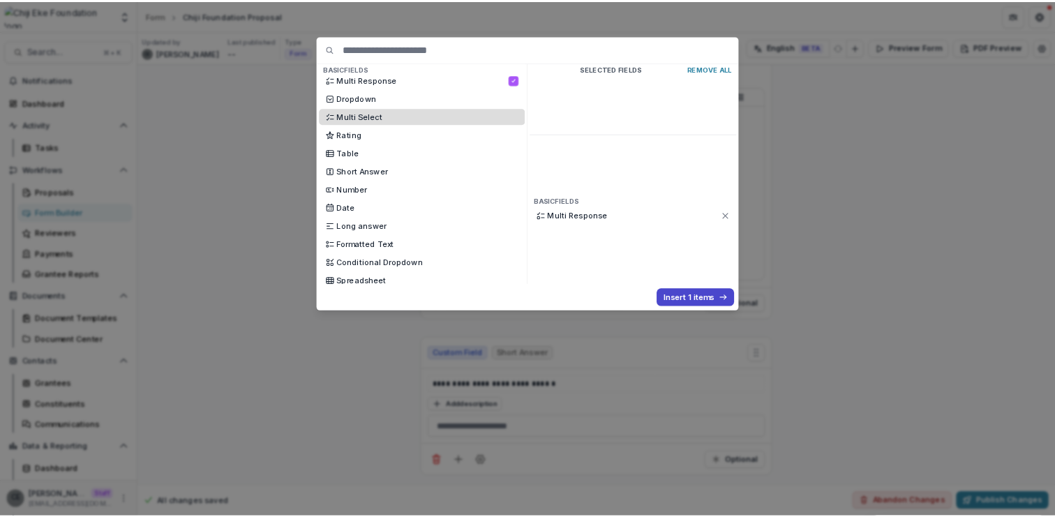
scroll to position [169, 0]
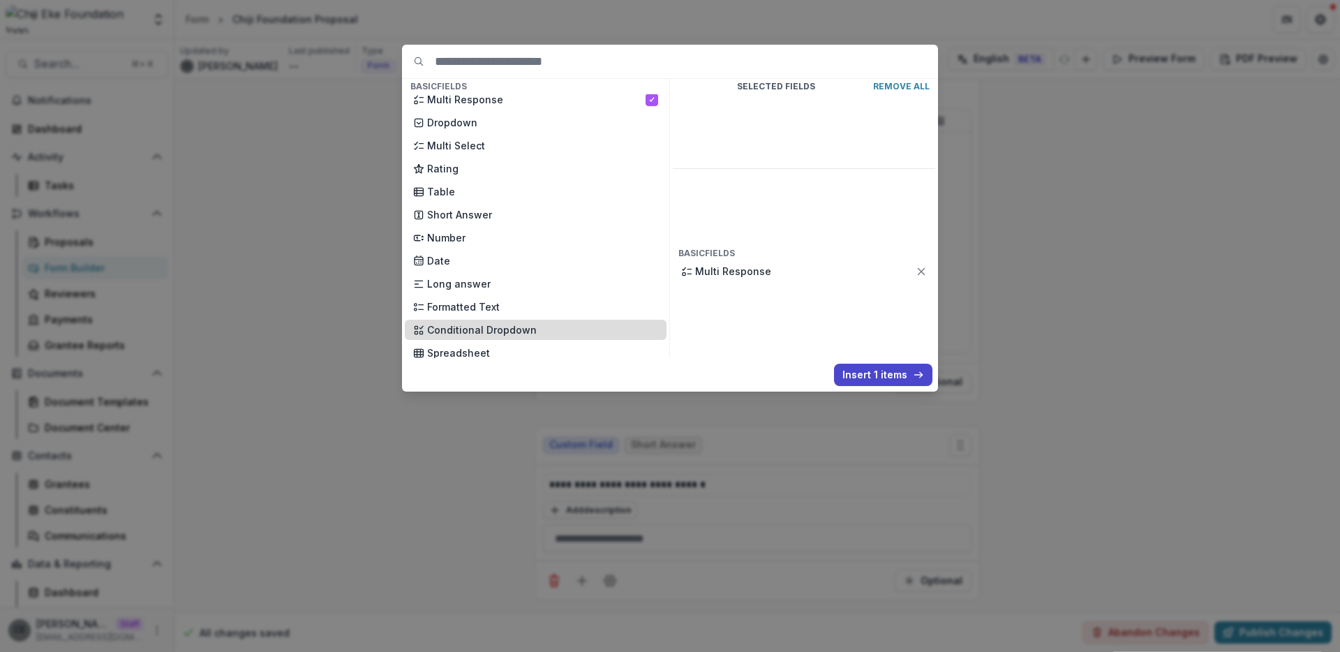
click at [473, 333] on p "Conditional Dropdown" at bounding box center [542, 329] width 231 height 15
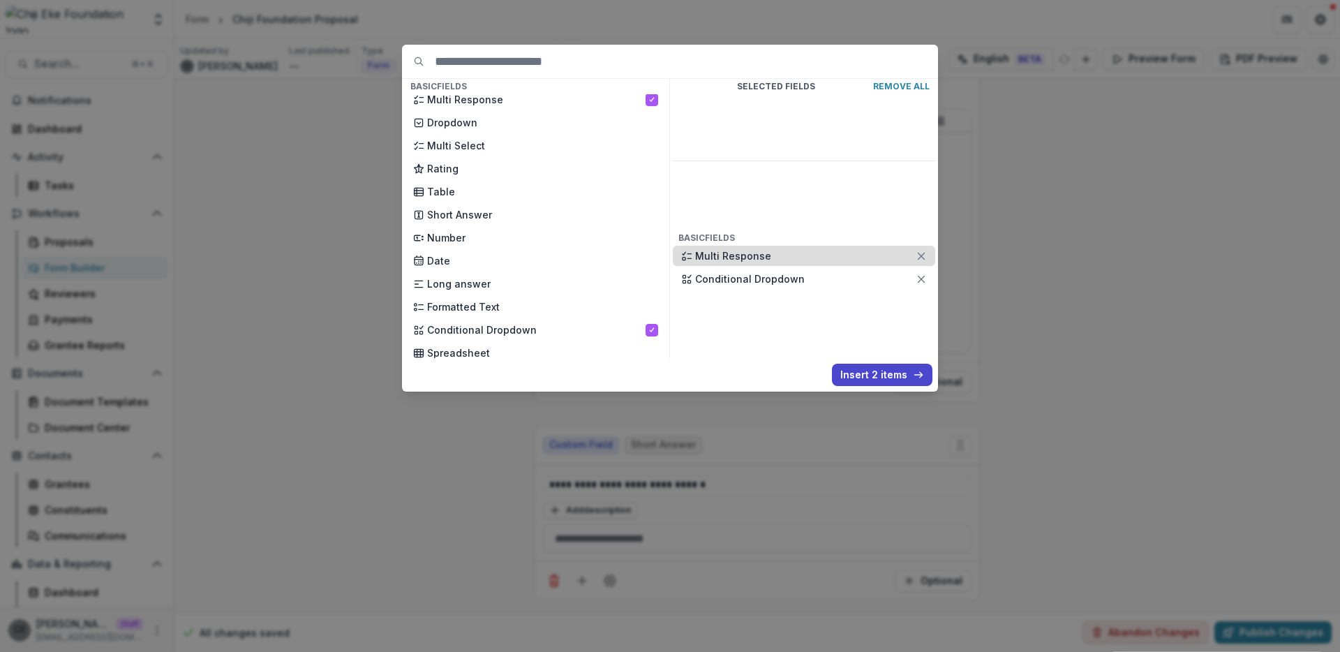
click at [919, 251] on icon at bounding box center [921, 256] width 11 height 11
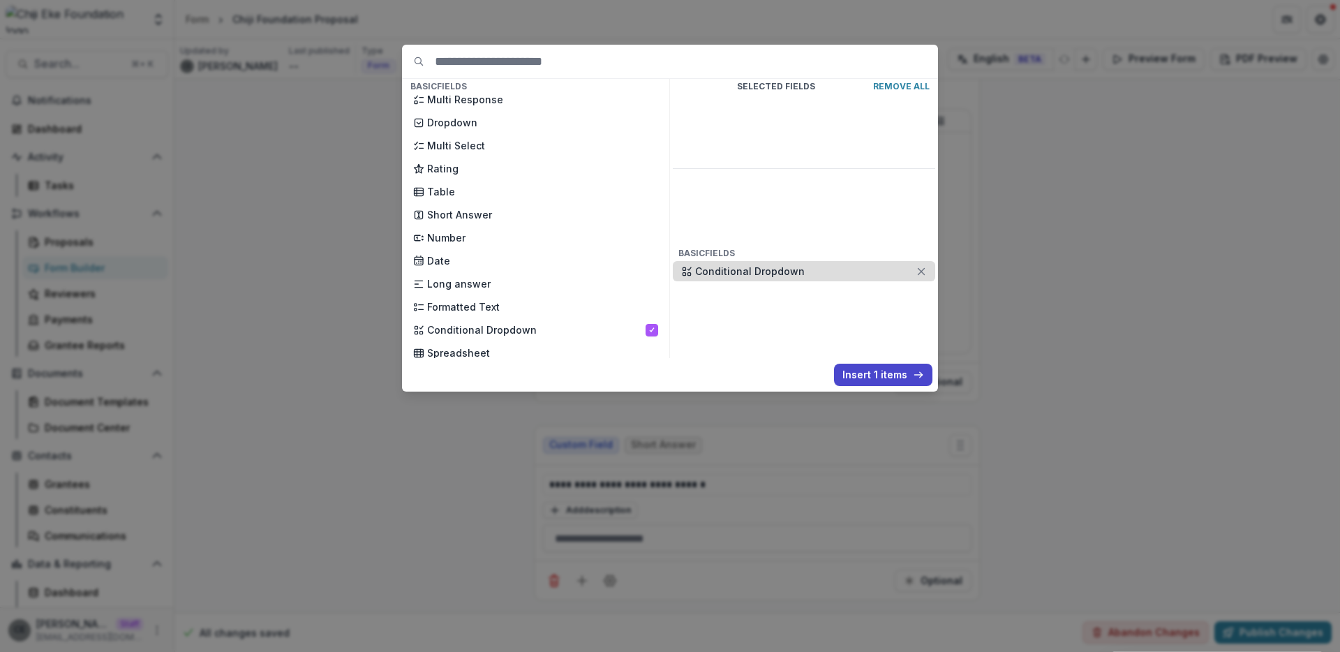
click at [922, 266] on icon at bounding box center [921, 271] width 11 height 11
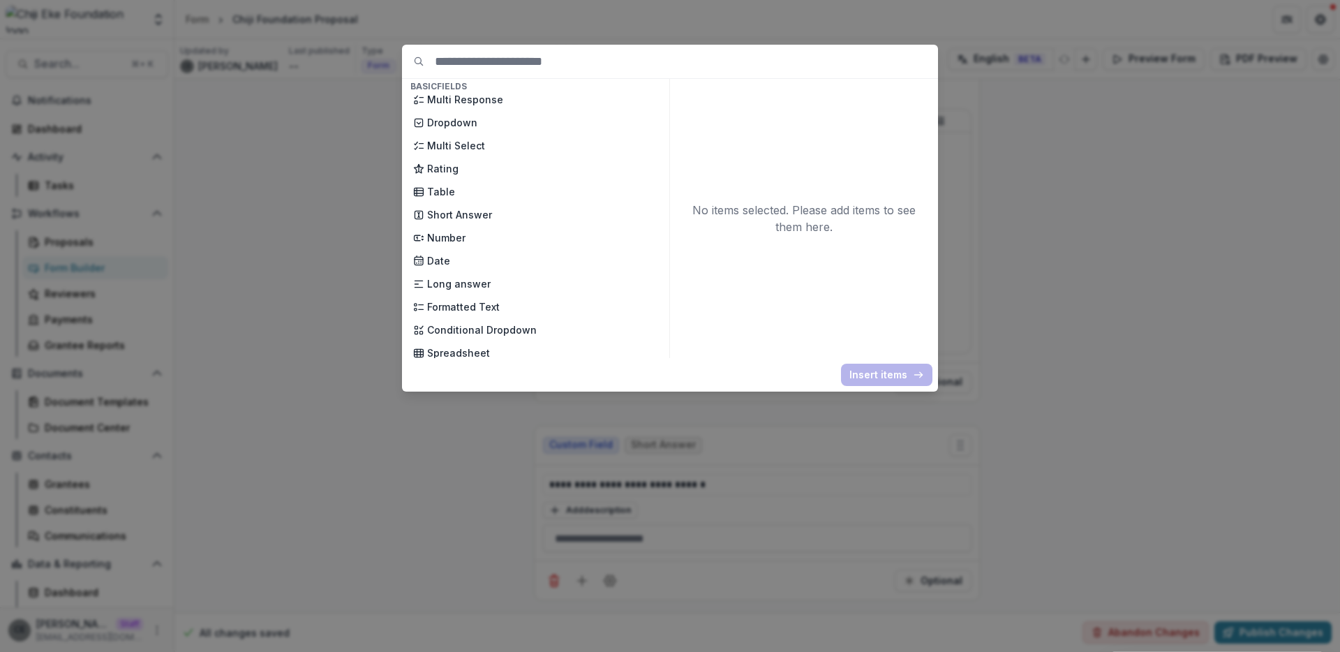
click at [1026, 186] on div "Basic Fields New Page File Download File Upload Text Block Currency Phone Numbe…" at bounding box center [670, 326] width 1340 height 652
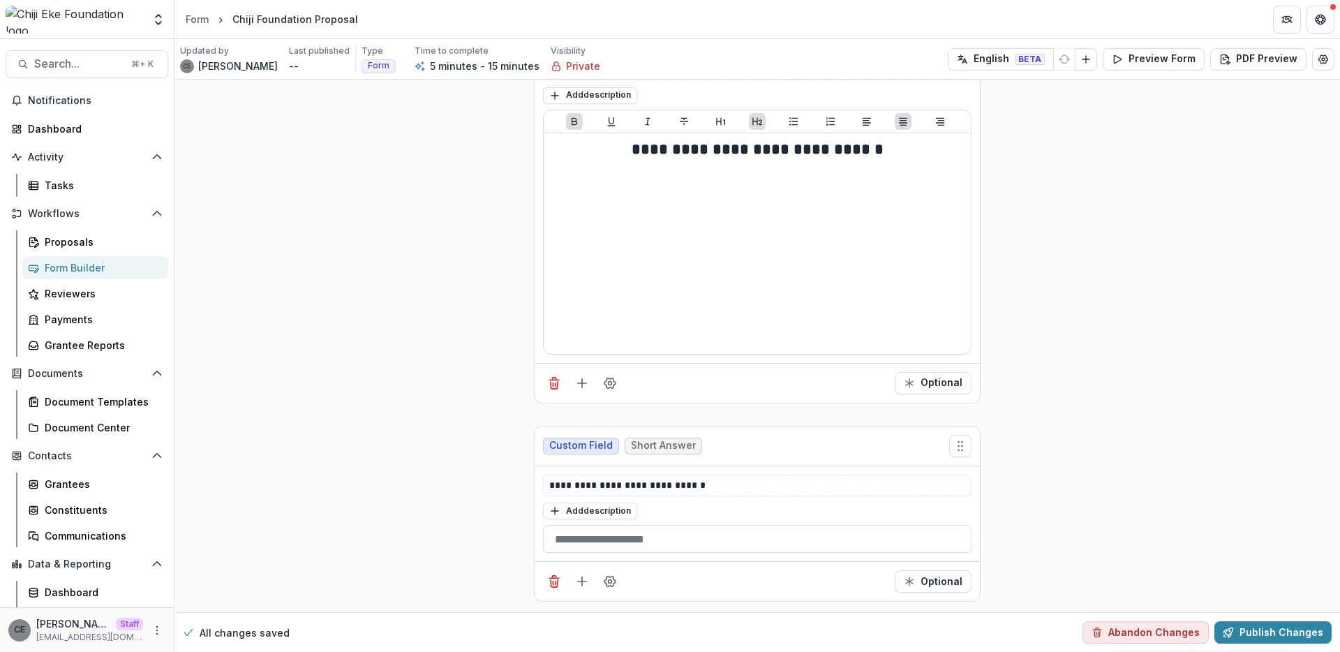
scroll to position [82, 0]
